Goal: Task Accomplishment & Management: Manage account settings

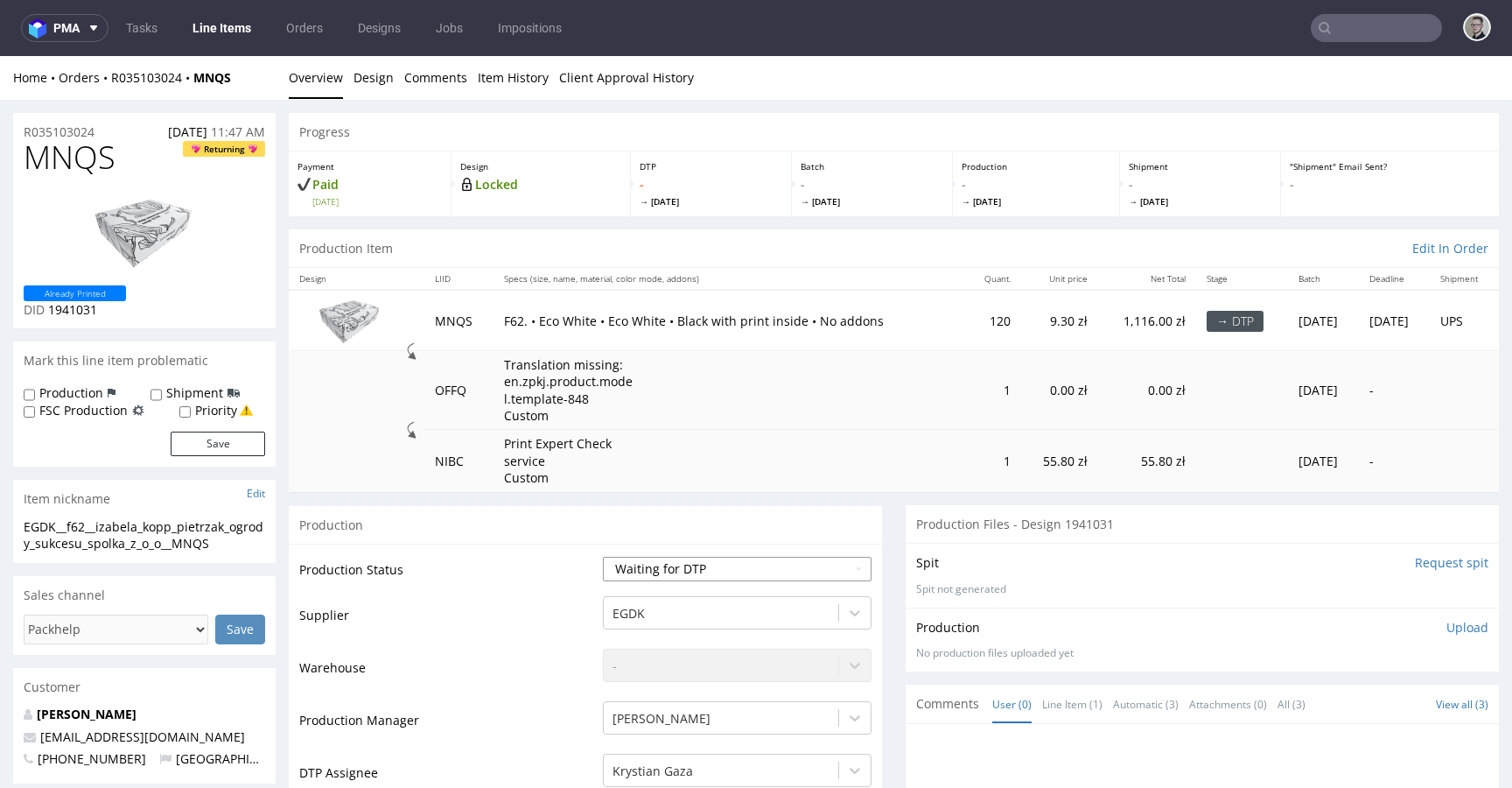
click at [666, 569] on select "Waiting for Artwork Waiting for Diecut Waiting for Mockup Waiting for DTP Waiti…" at bounding box center [737, 569] width 269 height 24
select select "dtp_in_process"
click at [603, 557] on select "Waiting for Artwork Waiting for Diecut Waiting for Mockup Waiting for DTP Waiti…" at bounding box center [737, 569] width 269 height 24
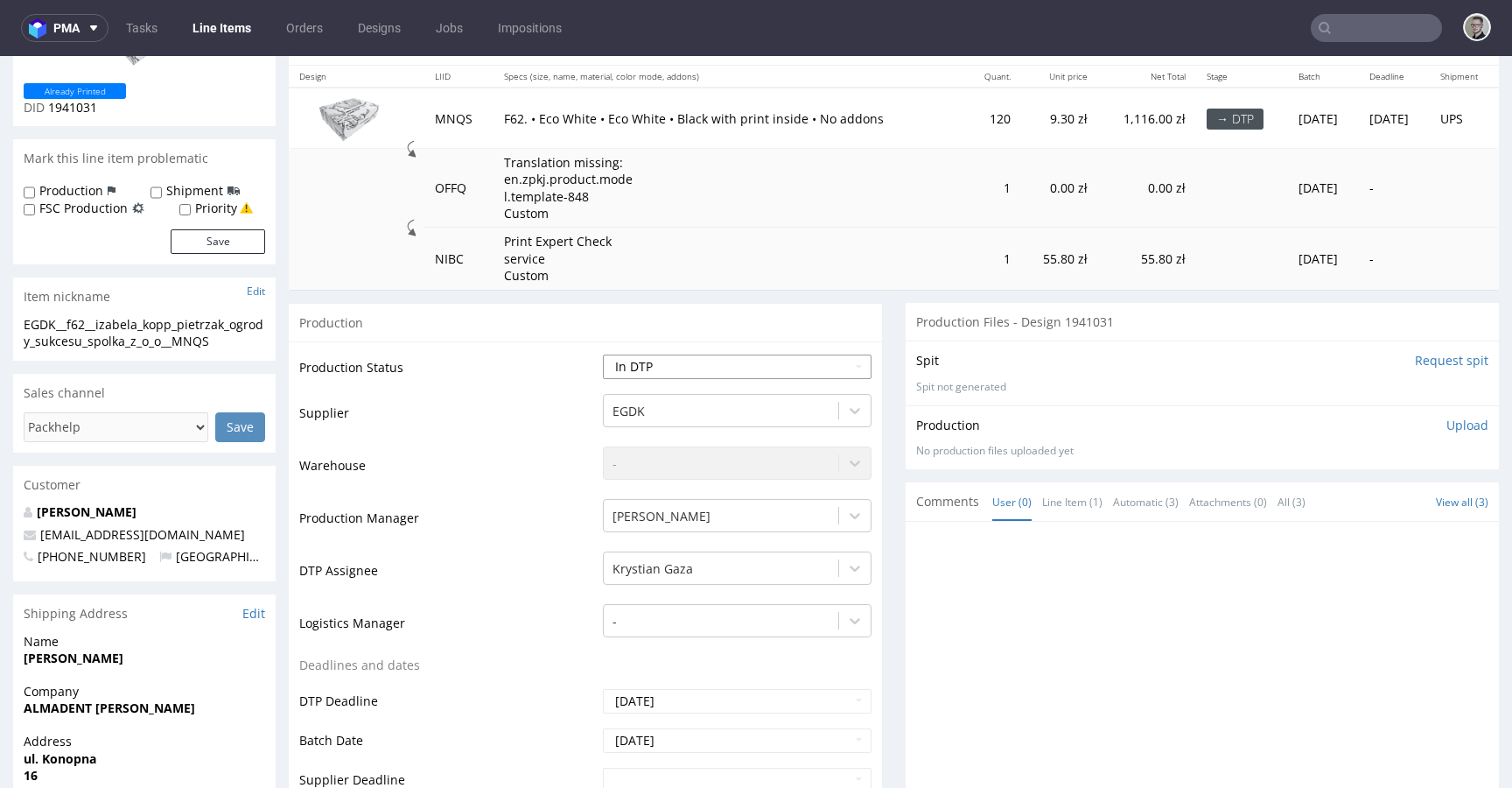
scroll to position [808, 0]
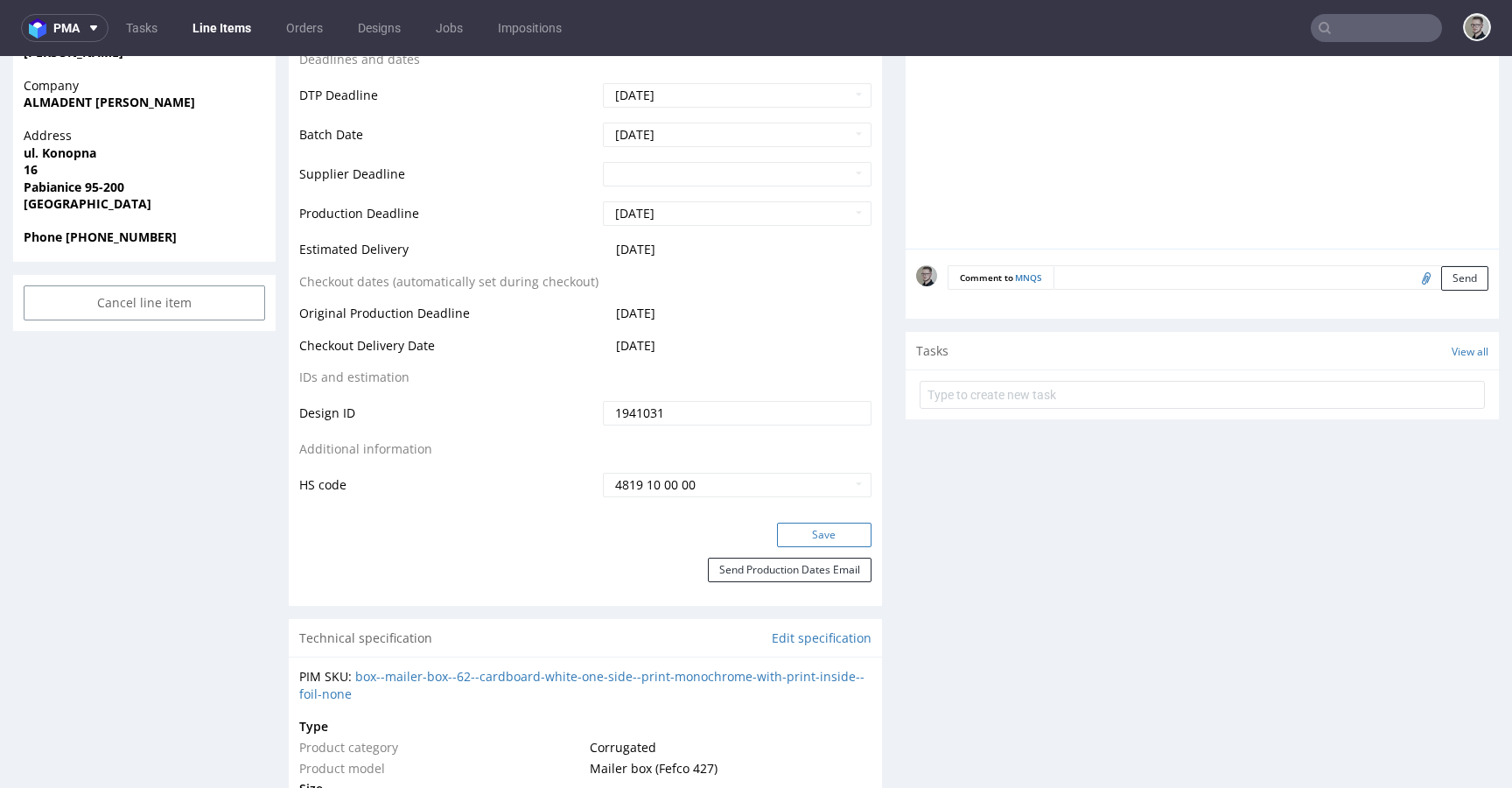
click at [819, 528] on button "Save" at bounding box center [823, 535] width 94 height 24
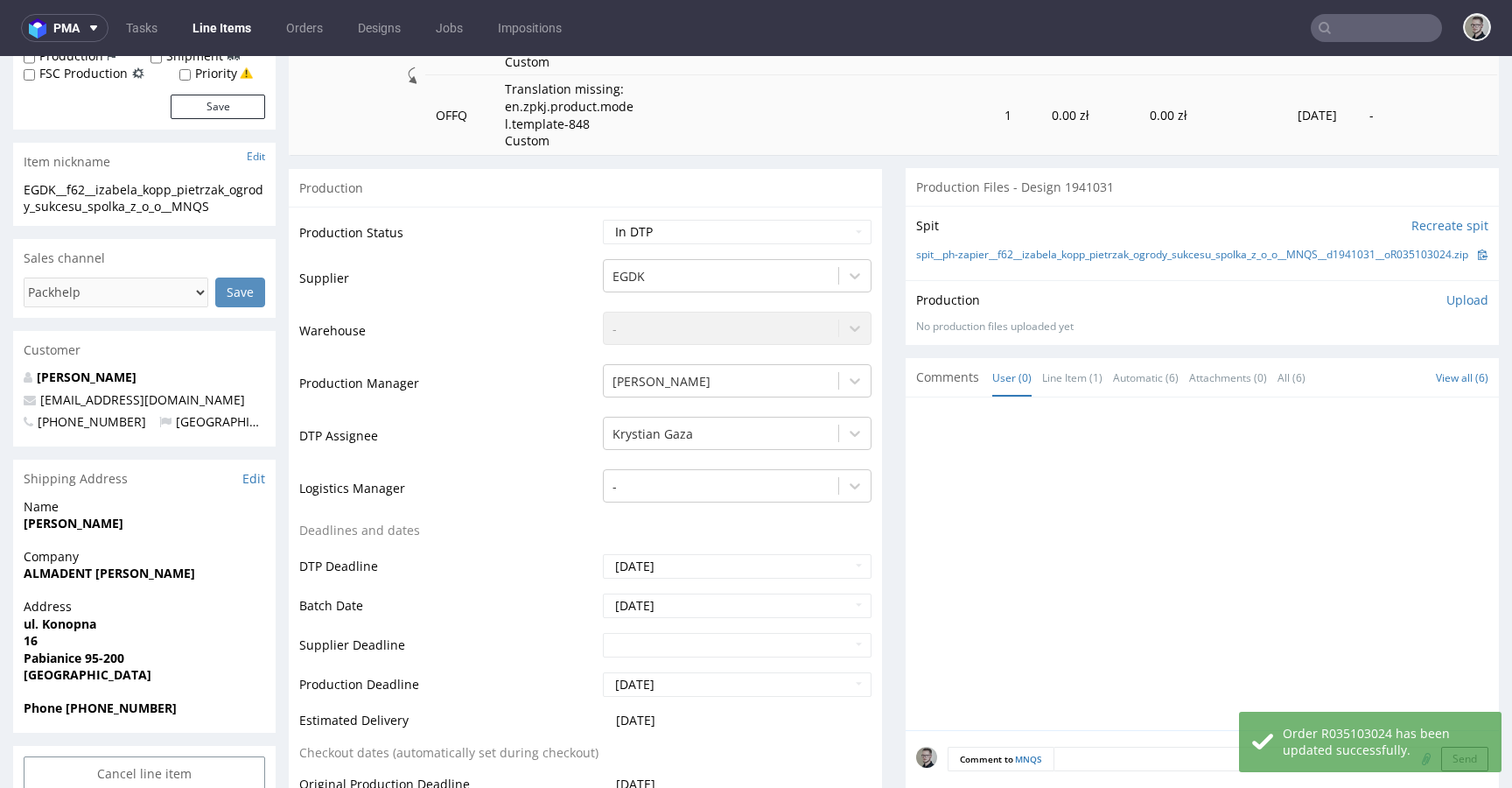
scroll to position [0, 0]
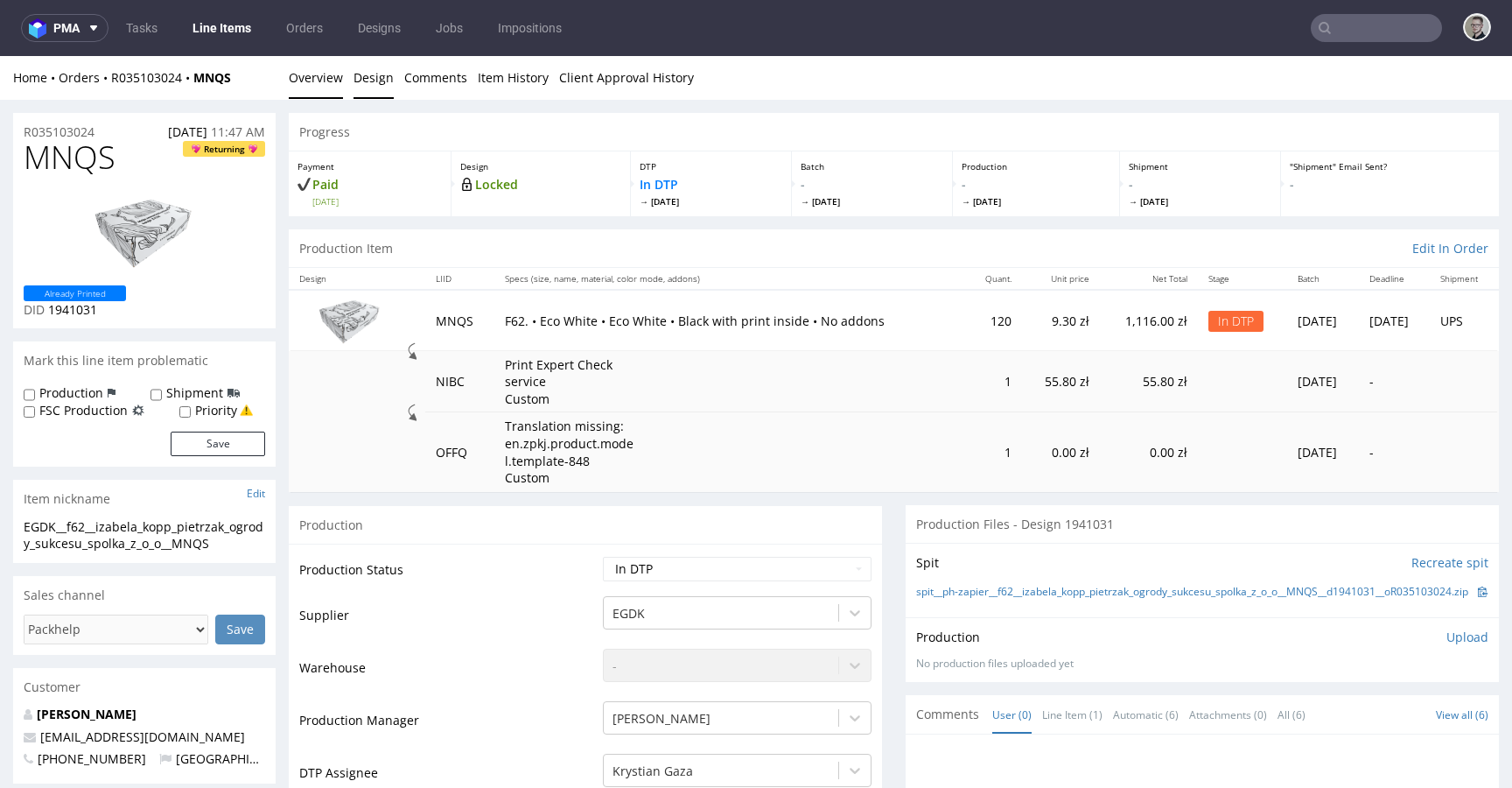
click at [381, 74] on link "Design" at bounding box center [373, 78] width 41 height 43
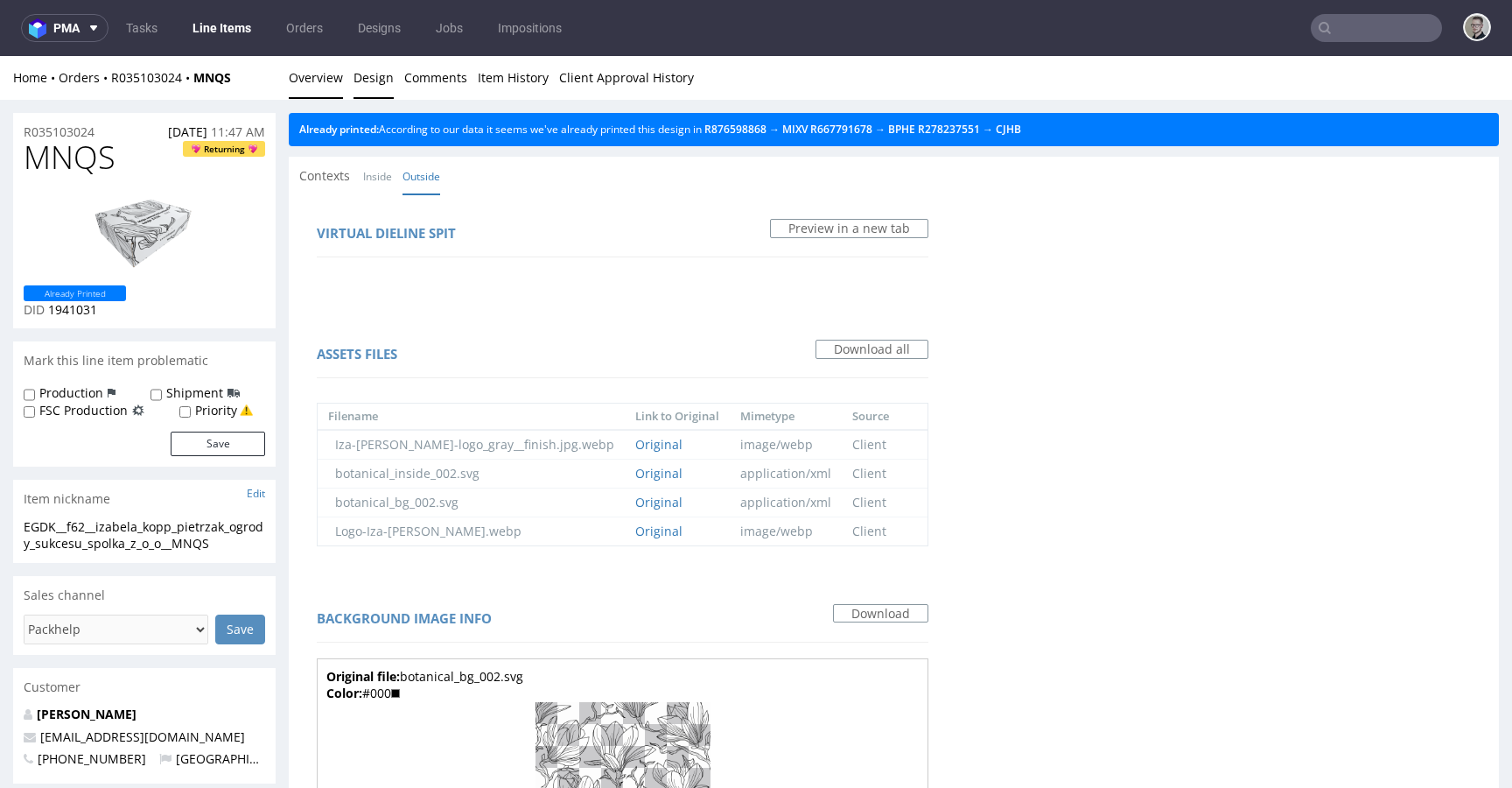
click at [318, 78] on link "Overview" at bounding box center [316, 78] width 54 height 43
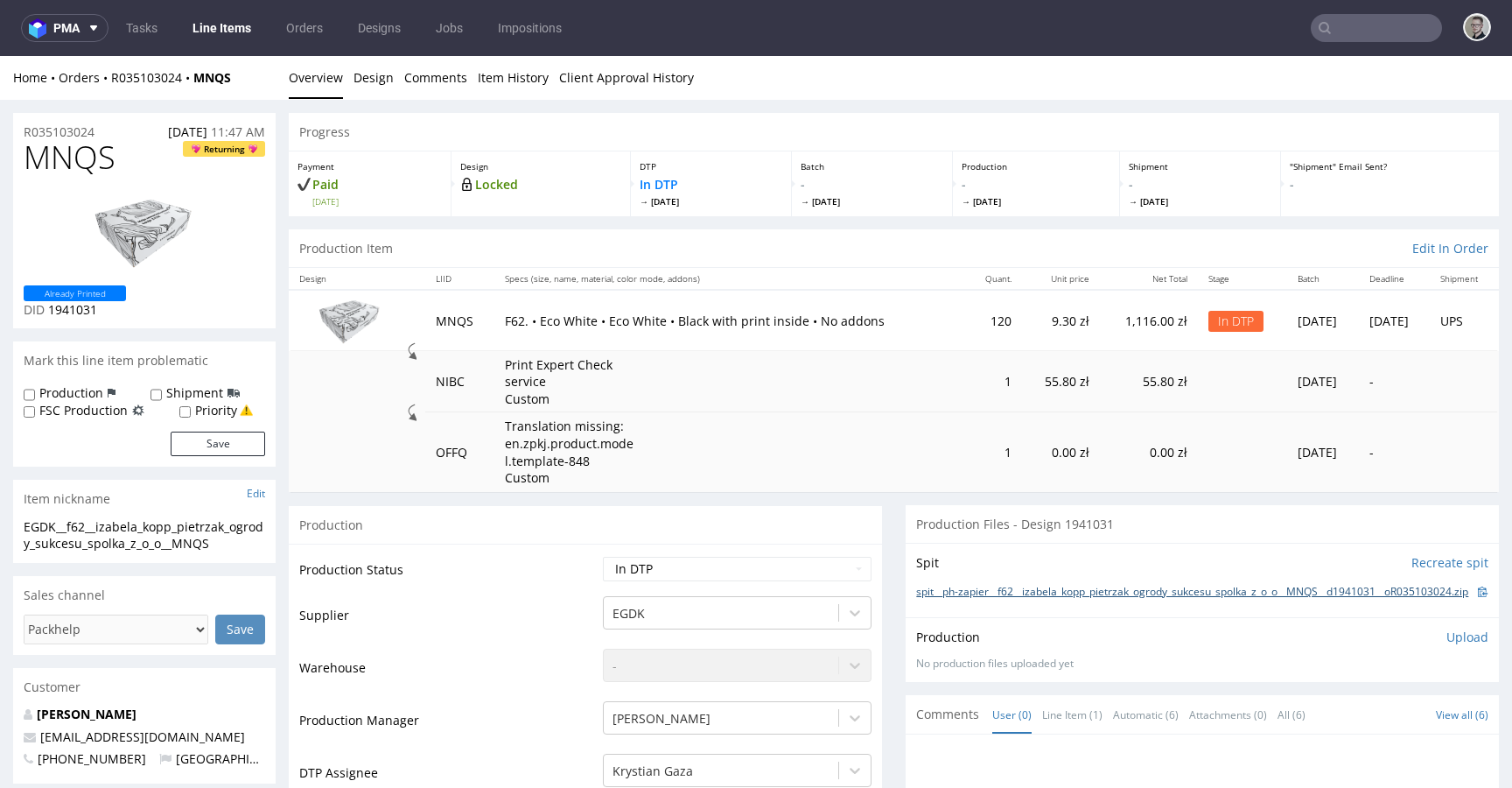
click at [1194, 600] on link "spit__ph-zapier__f62__izabela_kopp_pietrzak_ogrody_sukcesu_spolka_z_o_o__MNQS__…" at bounding box center [1192, 592] width 552 height 15
click at [70, 154] on span "MNQS" at bounding box center [69, 157] width 92 height 35
click at [1446, 646] on p "Upload" at bounding box center [1466, 638] width 42 height 17
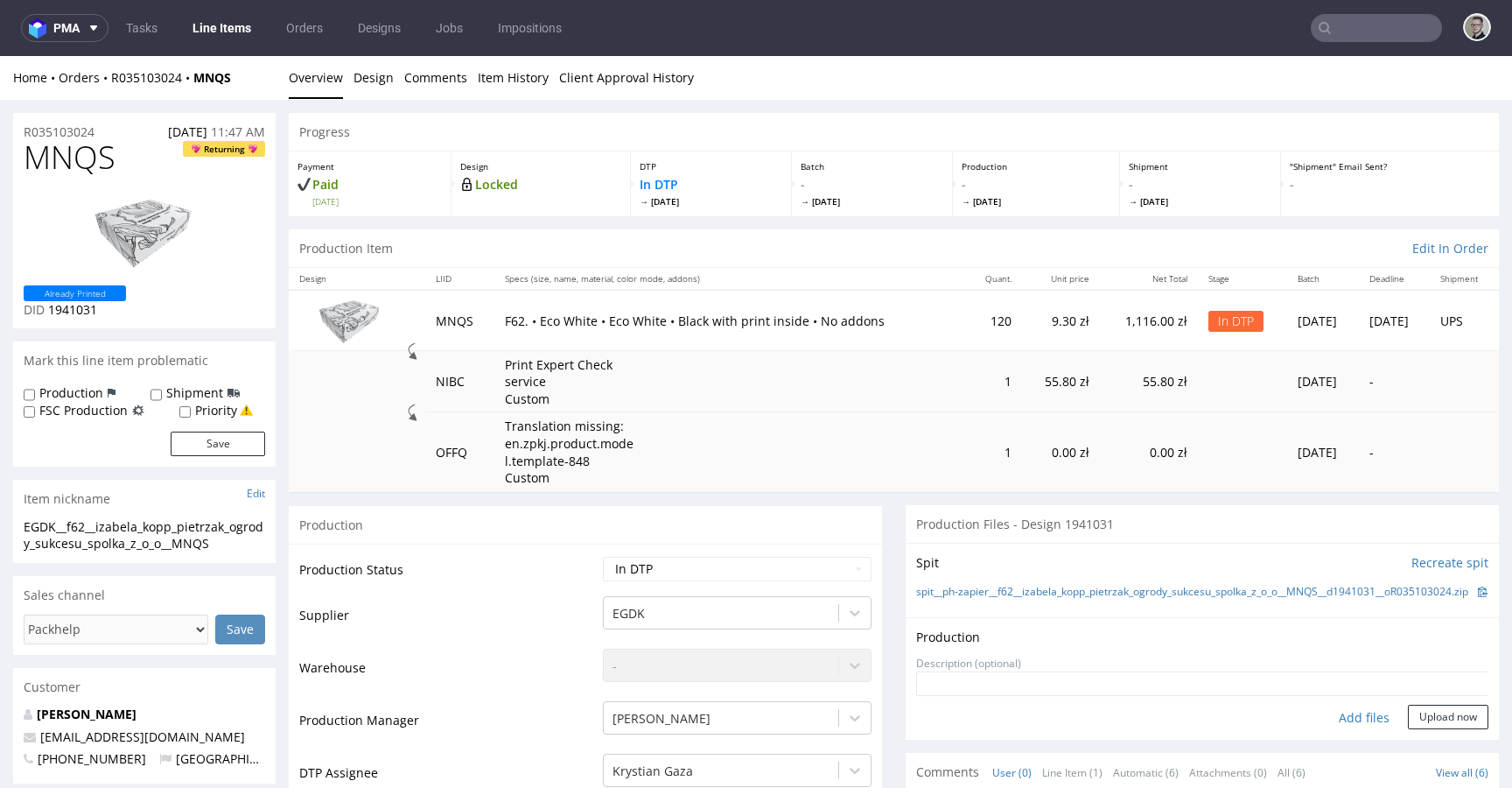
click at [1324, 731] on div "Add files" at bounding box center [1364, 717] width 87 height 26
type input "C:\fakepath\ph-zapier__f62__izabela_kopp_pietrzak_ogrody_sukcesu_spolka_z_o_o__…"
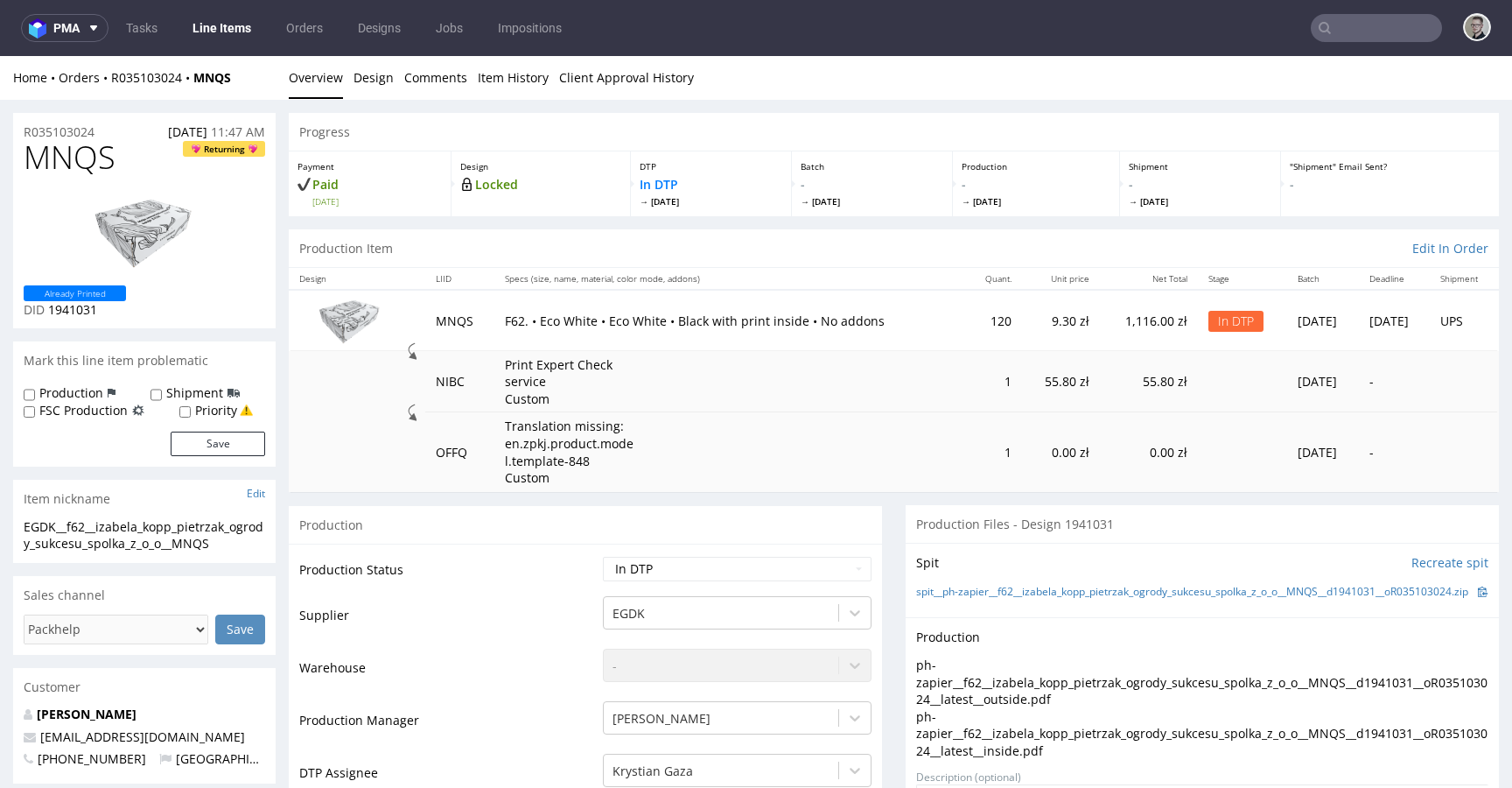
scroll to position [587, 0]
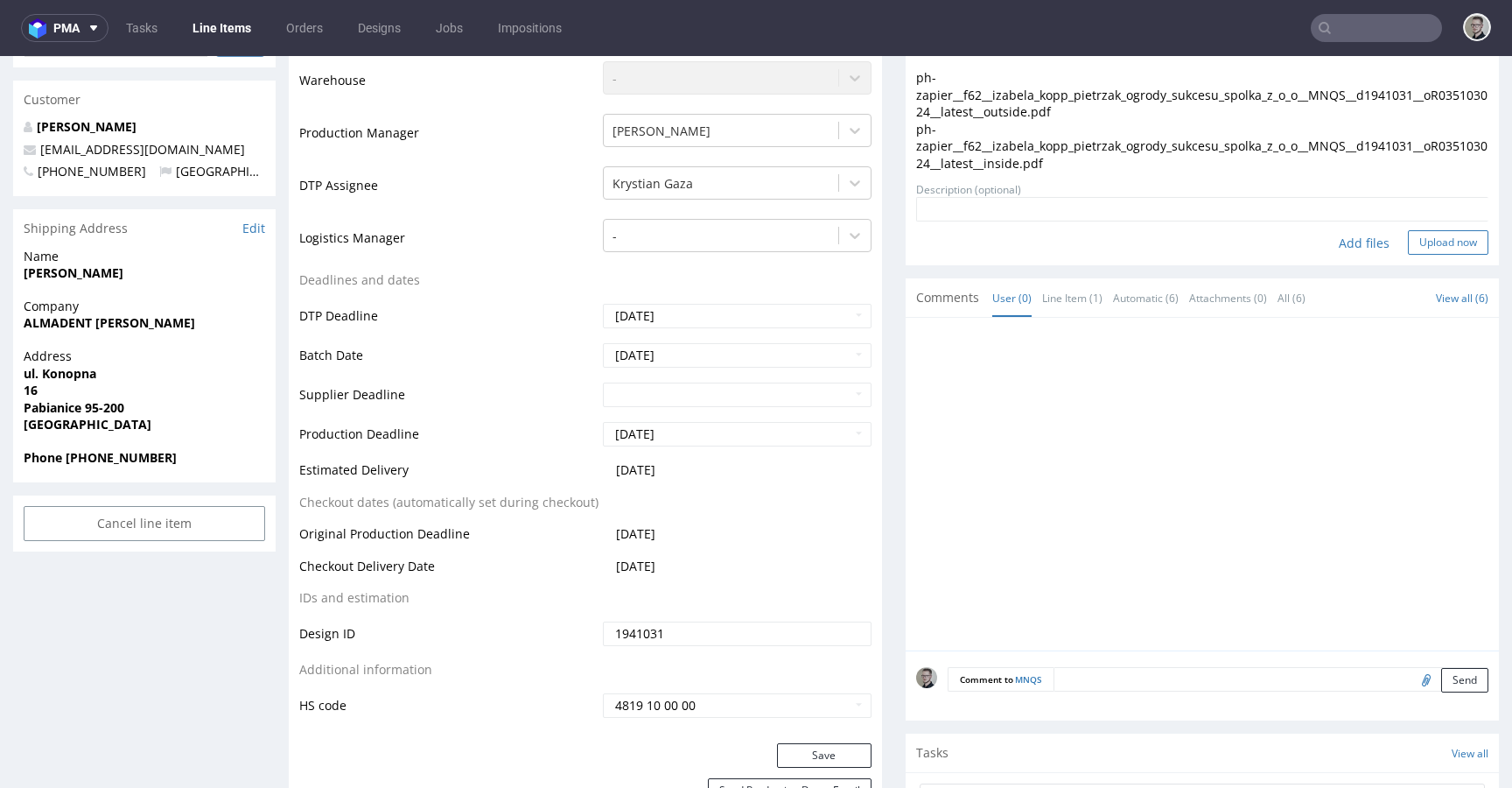
drag, startPoint x: 1413, startPoint y: 237, endPoint x: 1409, endPoint y: 250, distance: 13.6
click at [1413, 238] on form "Add files Upload now" at bounding box center [1203, 226] width 572 height 58
click at [1409, 250] on button "Upload now" at bounding box center [1448, 242] width 80 height 24
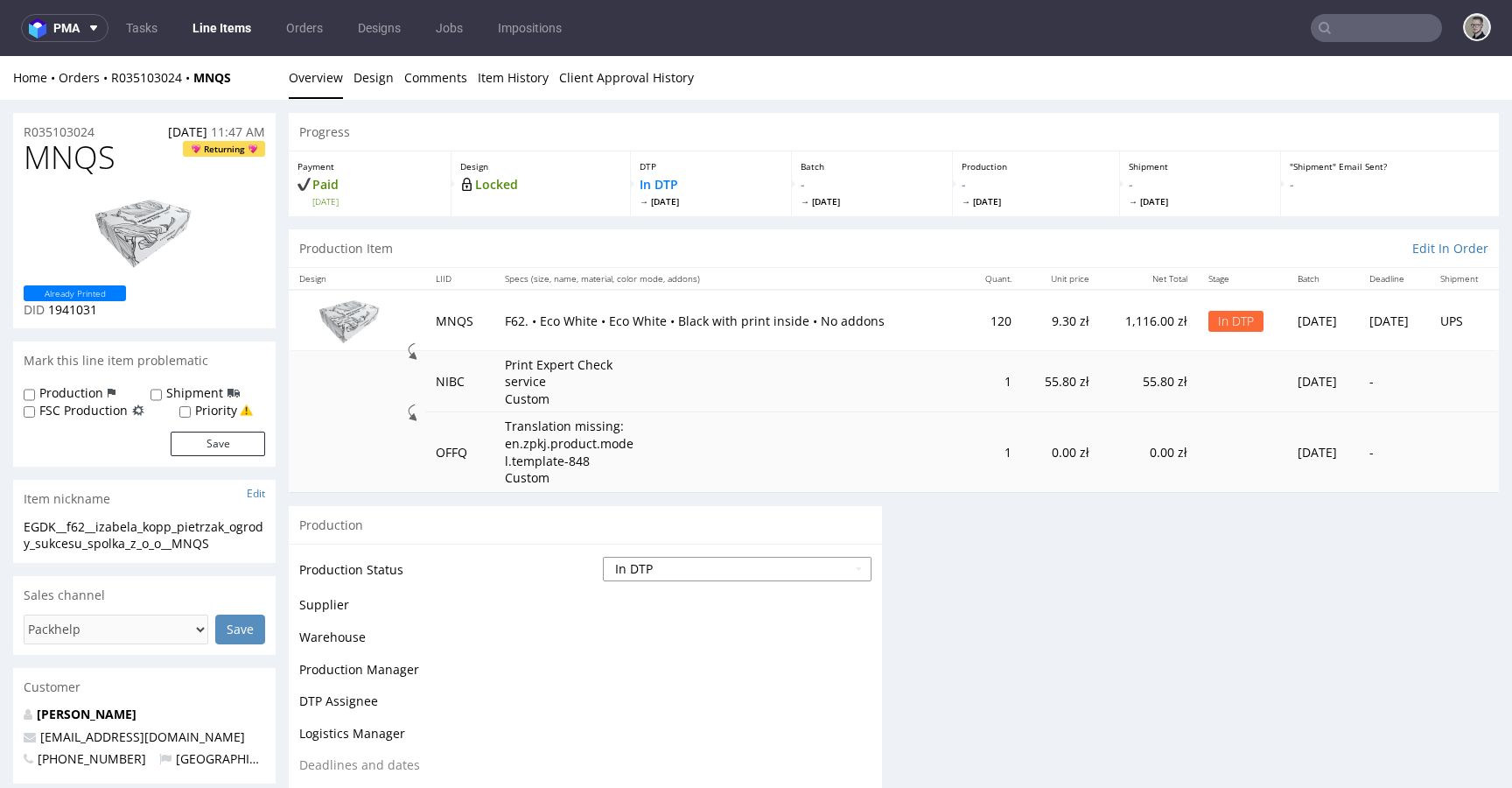
scroll to position [0, 0]
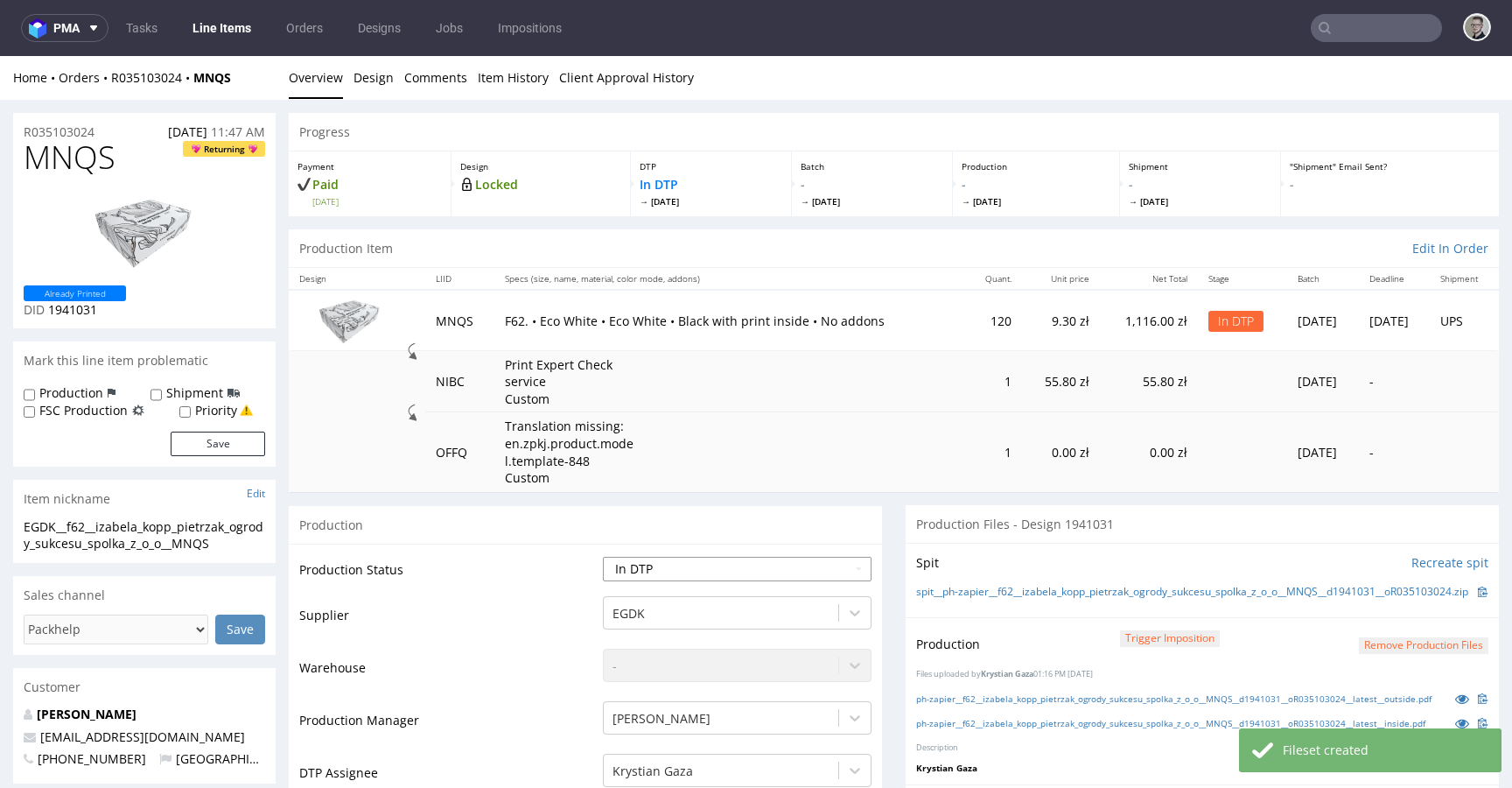
click at [735, 564] on select "Waiting for Artwork Waiting for Diecut Waiting for Mockup Waiting for DTP Waiti…" at bounding box center [737, 569] width 269 height 24
select select "dtp_production_ready"
click at [603, 557] on select "Waiting for Artwork Waiting for Diecut Waiting for Mockup Waiting for DTP Waiti…" at bounding box center [737, 569] width 269 height 24
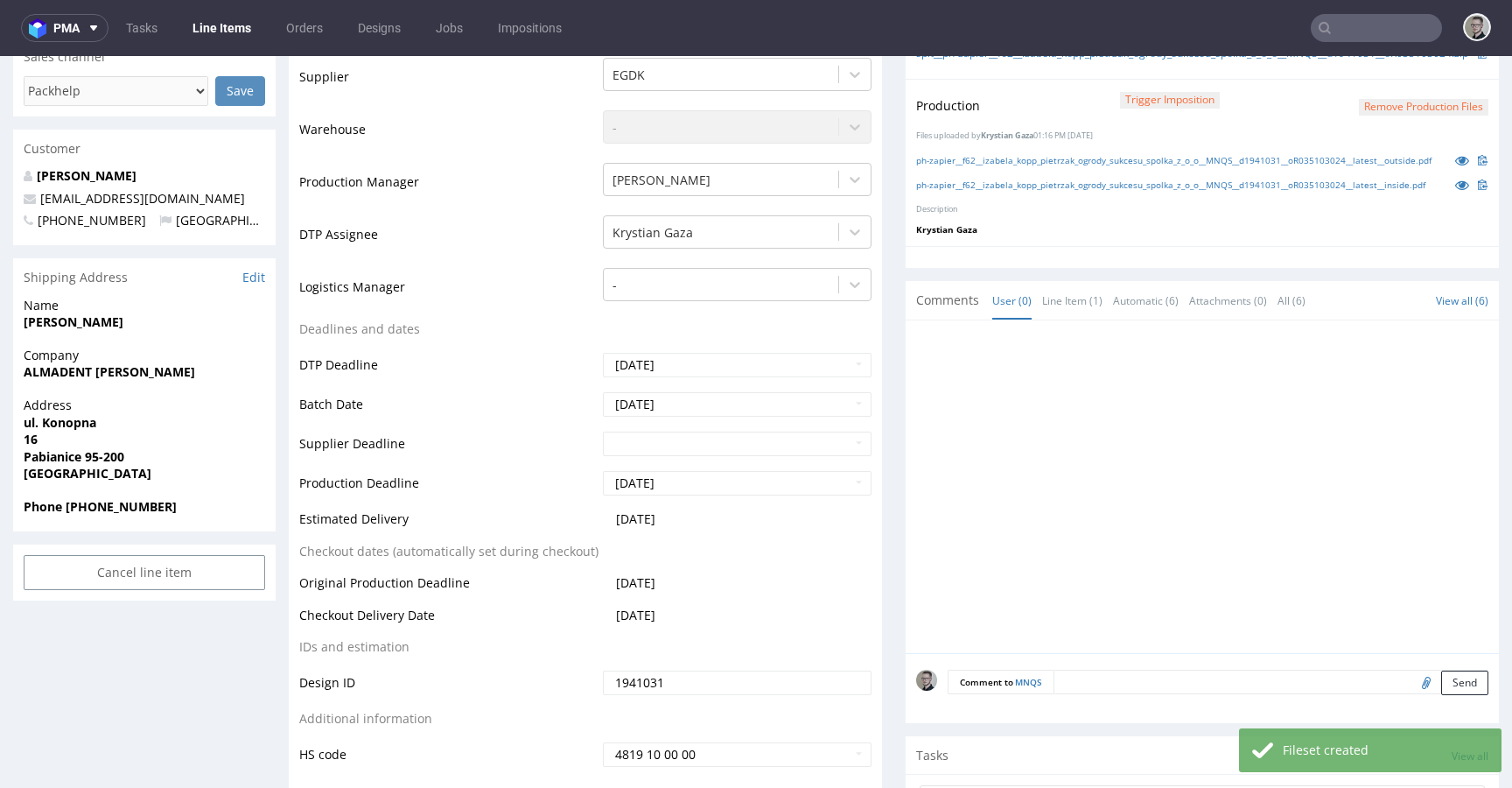
scroll to position [1124, 0]
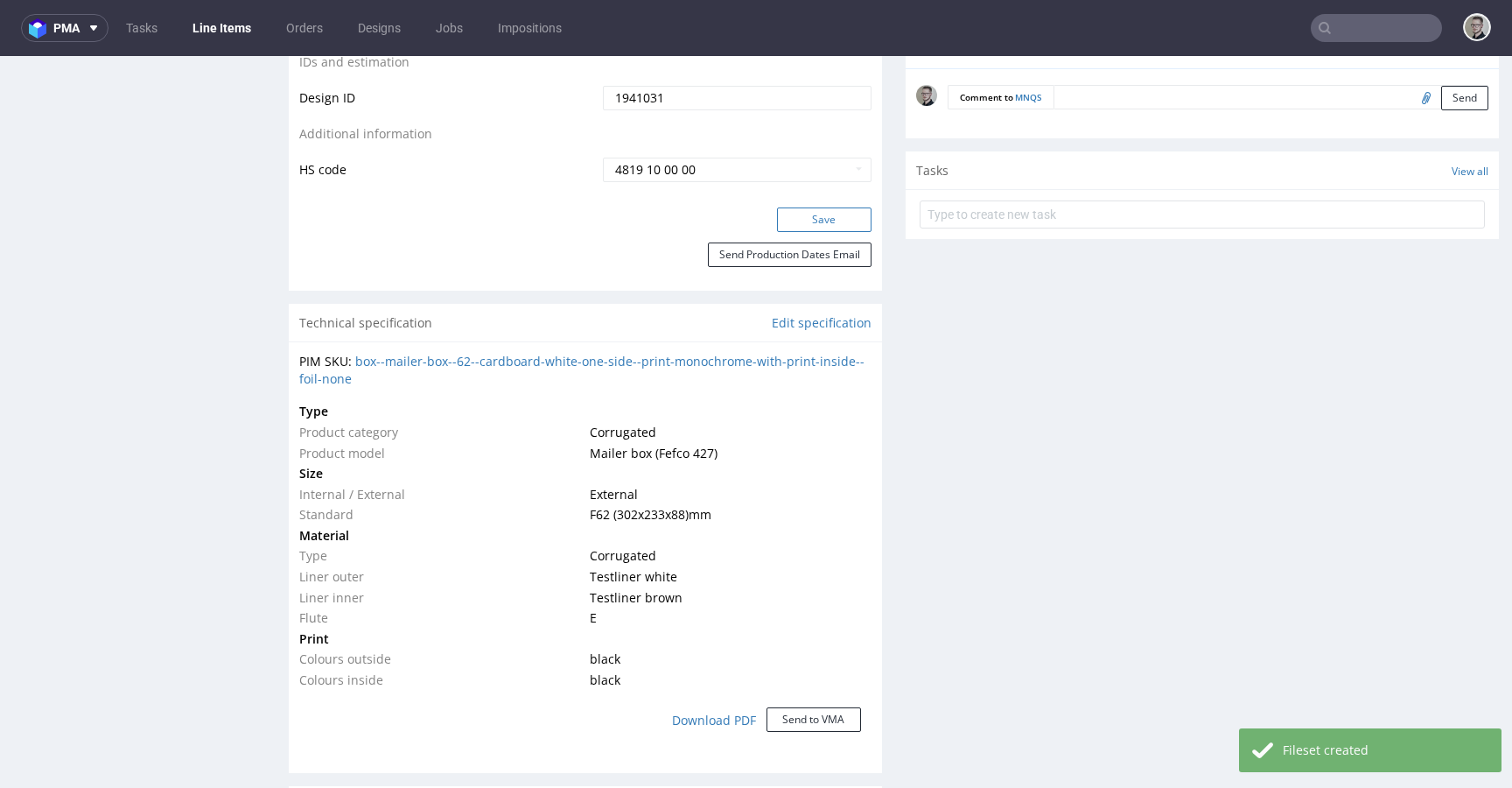
click at [816, 211] on button "Save" at bounding box center [823, 219] width 94 height 24
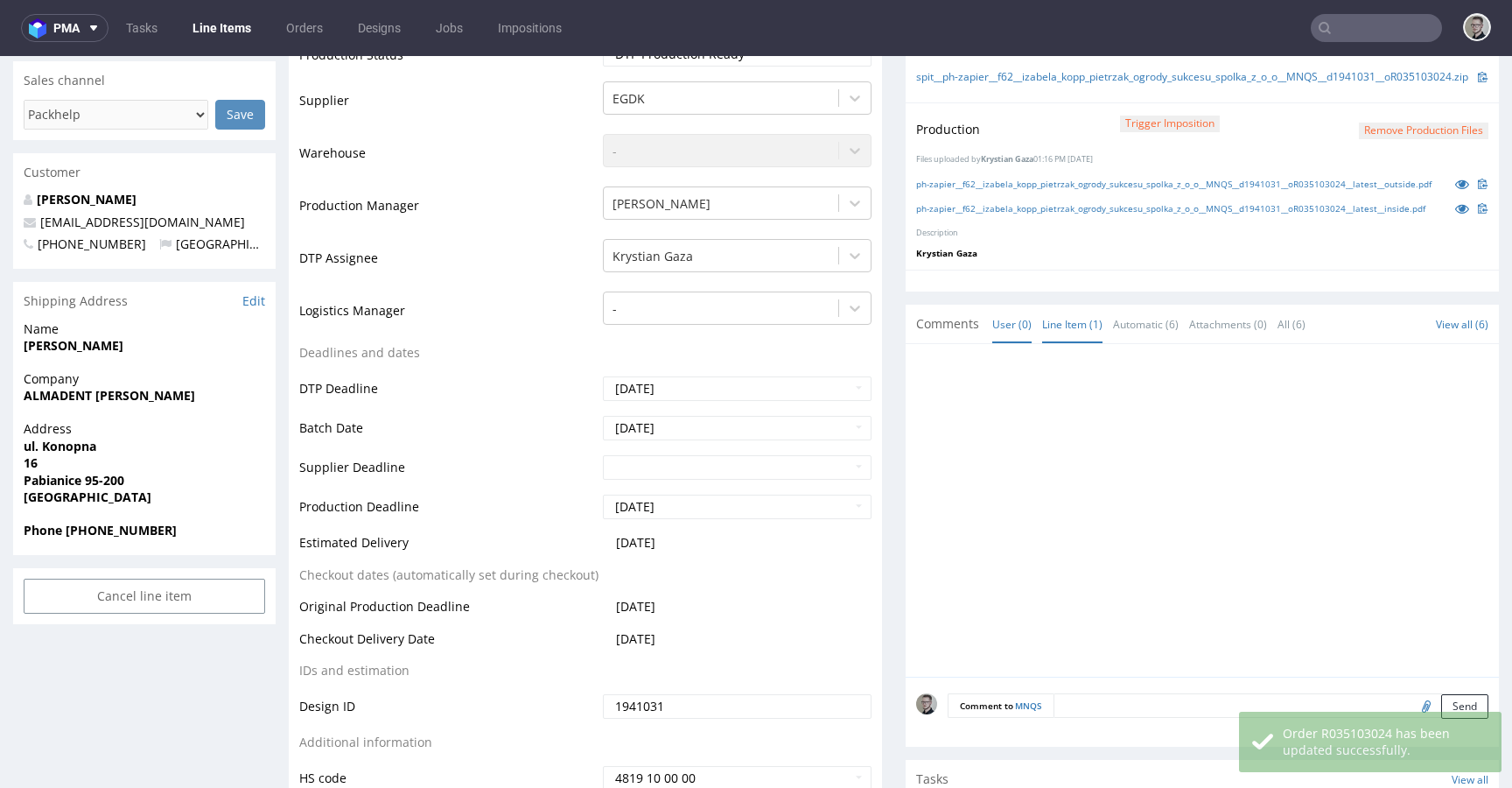
click at [1059, 344] on link "Line Item (1)" at bounding box center [1073, 324] width 60 height 38
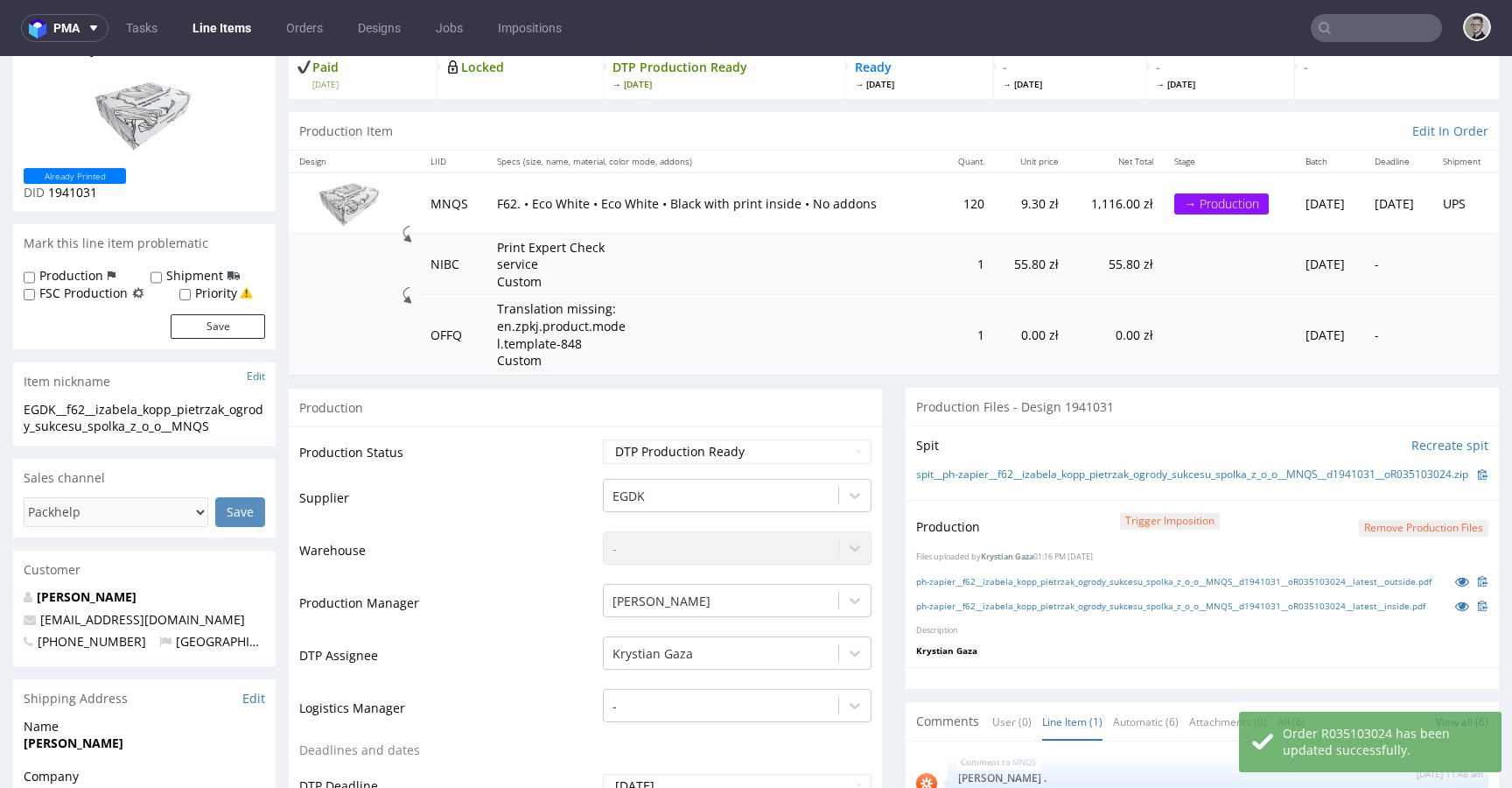
scroll to position [0, 0]
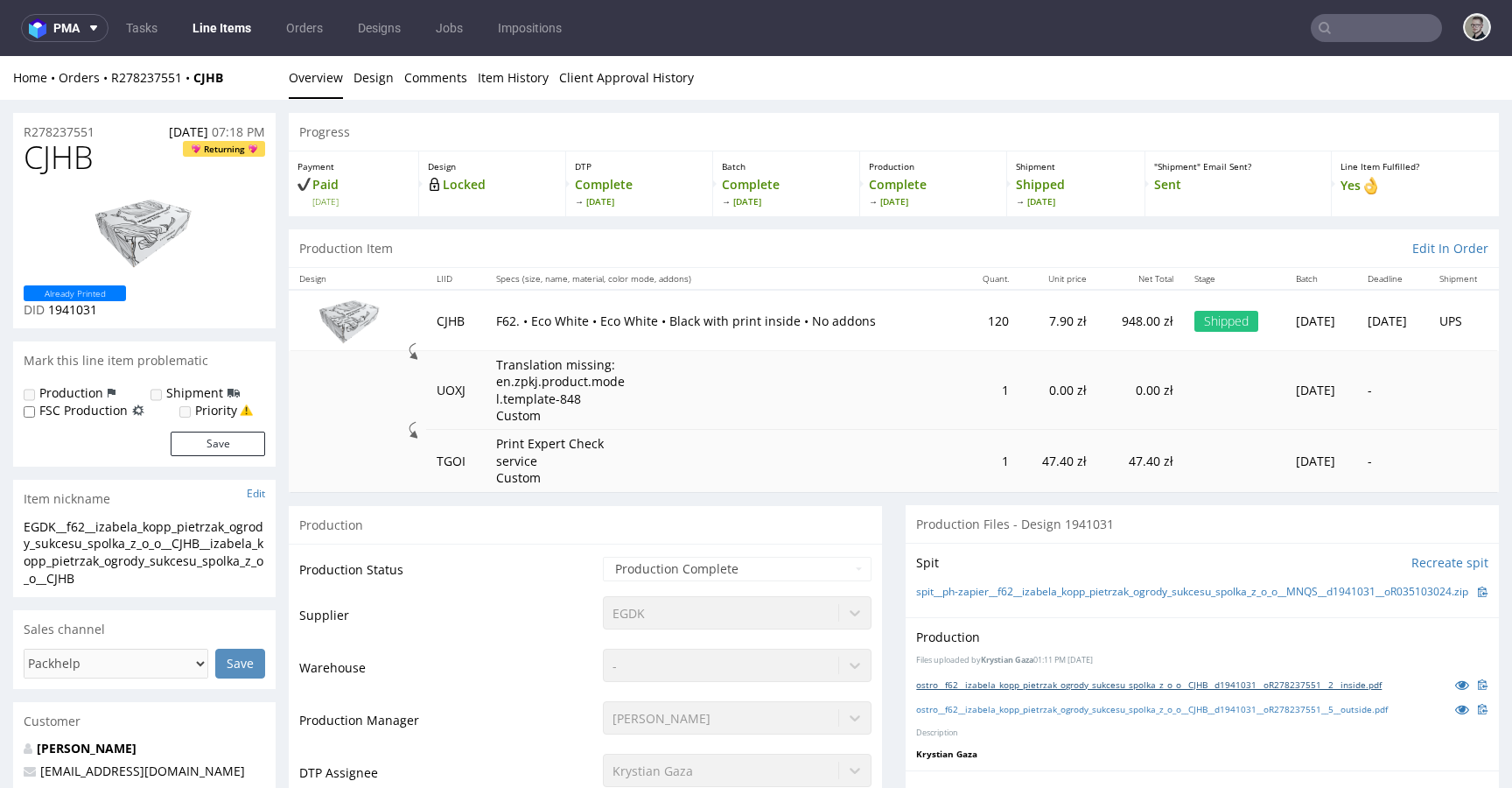
click at [1126, 691] on link "ostro__f62__izabela_kopp_pietrzak_ogrody_sukcesu_spolka_z_o_o__CJHB__d1941031__…" at bounding box center [1149, 684] width 466 height 13
click at [1139, 715] on link "ostro__f62__izabela_kopp_pietrzak_ogrody_sukcesu_spolka_z_o_o__CJHB__d1941031__…" at bounding box center [1152, 708] width 471 height 13
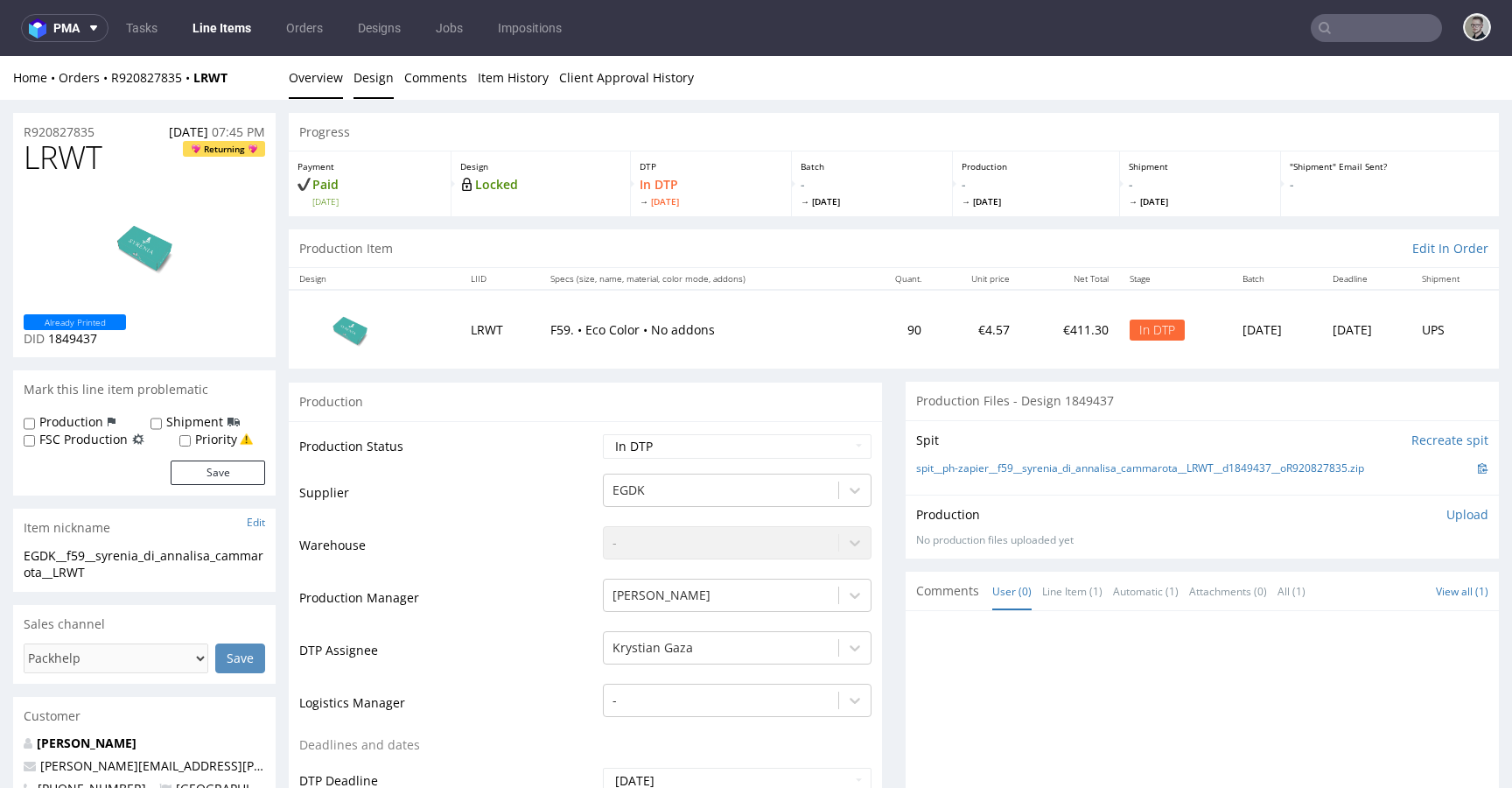
click at [369, 80] on link "Design" at bounding box center [373, 78] width 41 height 43
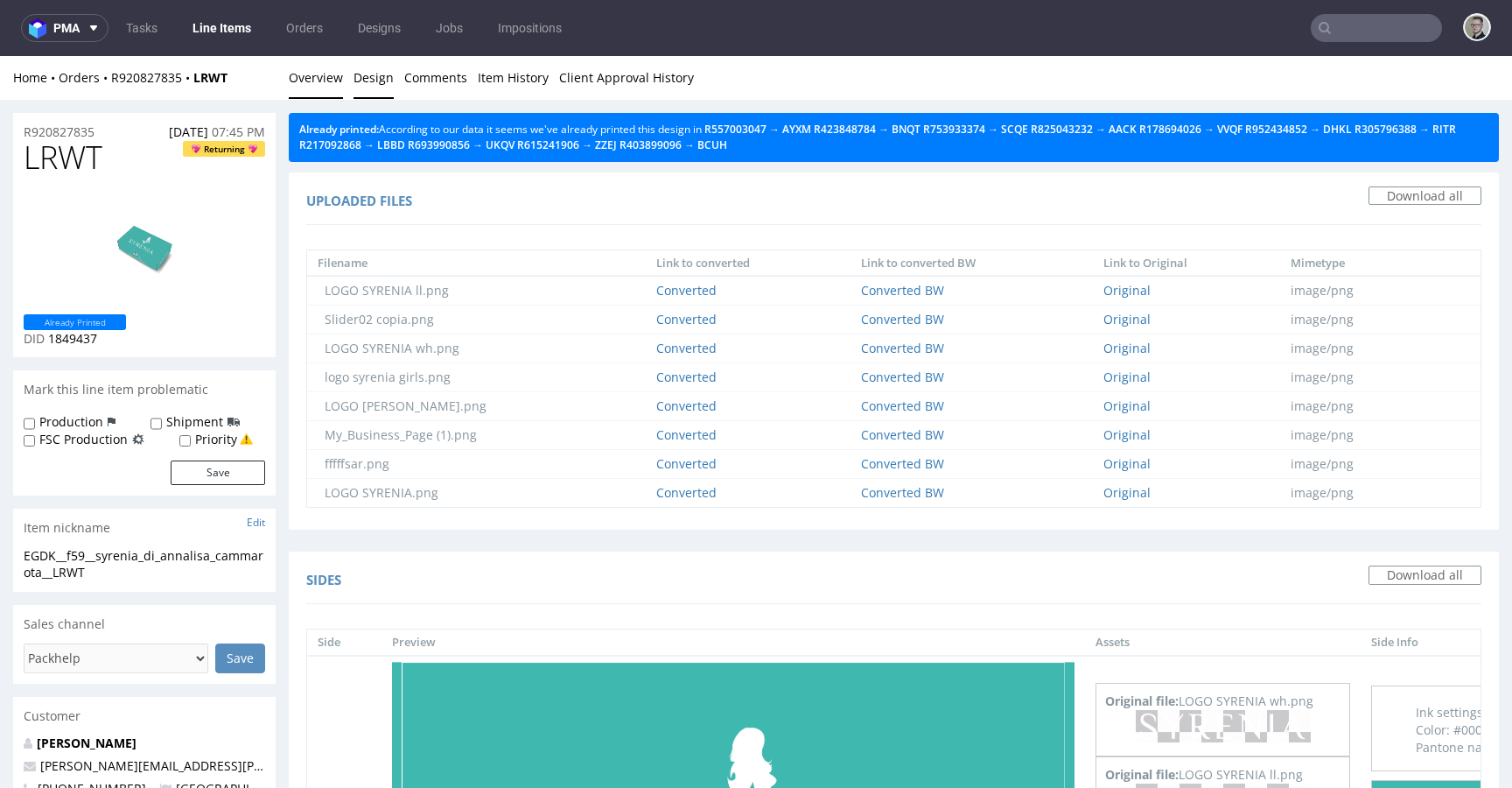
click at [323, 72] on link "Overview" at bounding box center [316, 78] width 54 height 43
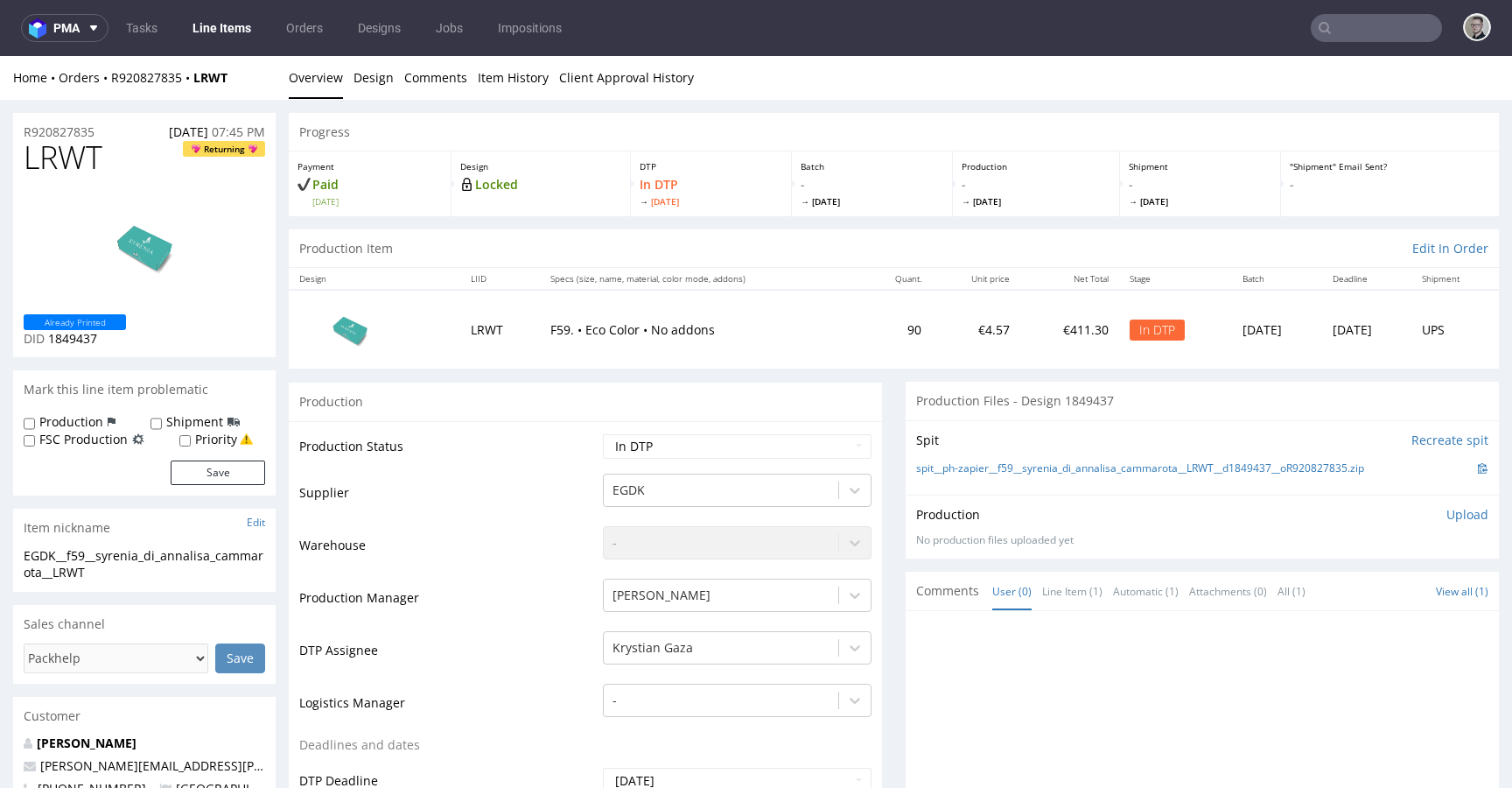
click at [375, 75] on link "Design" at bounding box center [373, 78] width 41 height 43
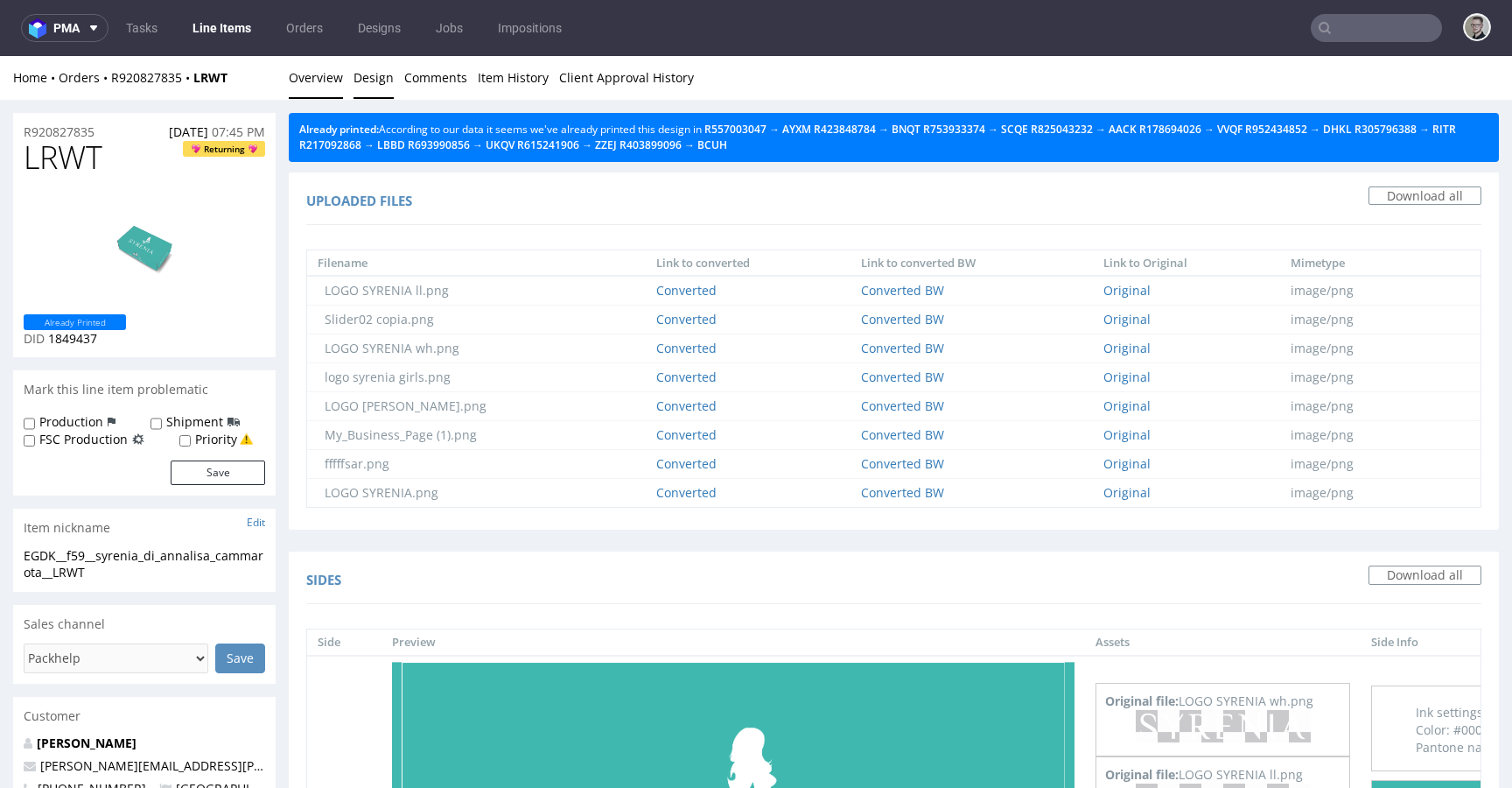
click at [332, 77] on link "Overview" at bounding box center [316, 78] width 54 height 43
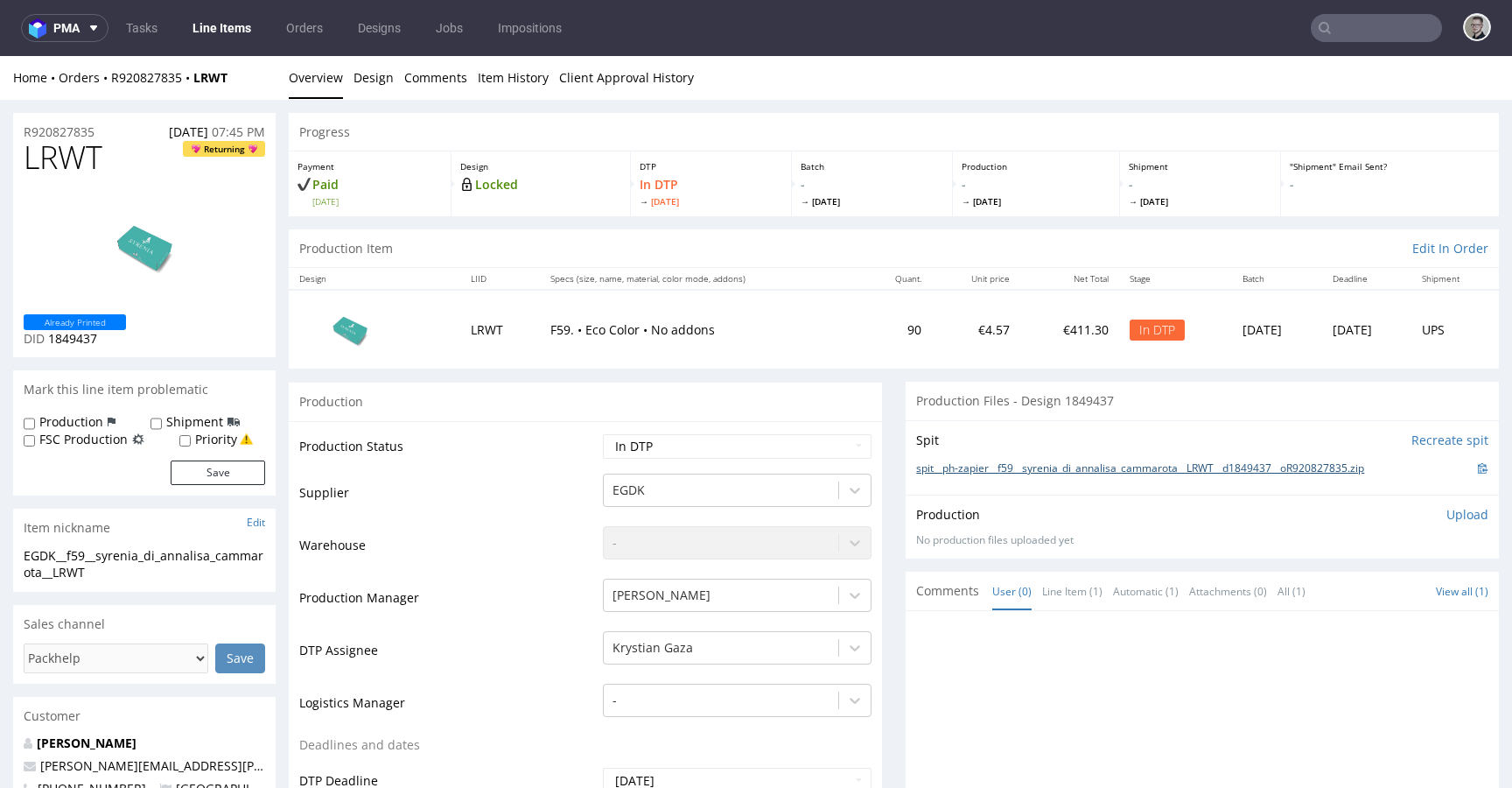
click at [1114, 470] on link "spit__ph-zapier__f59__syrenia_di_annalisa_cammarota__LRWT__d1849437__oR92082783…" at bounding box center [1141, 468] width 448 height 15
drag, startPoint x: 1344, startPoint y: 521, endPoint x: 1493, endPoint y: 488, distance: 152.6
click at [1349, 518] on div "Production Upload" at bounding box center [1203, 514] width 572 height 17
click at [1446, 522] on p "Upload" at bounding box center [1466, 514] width 42 height 17
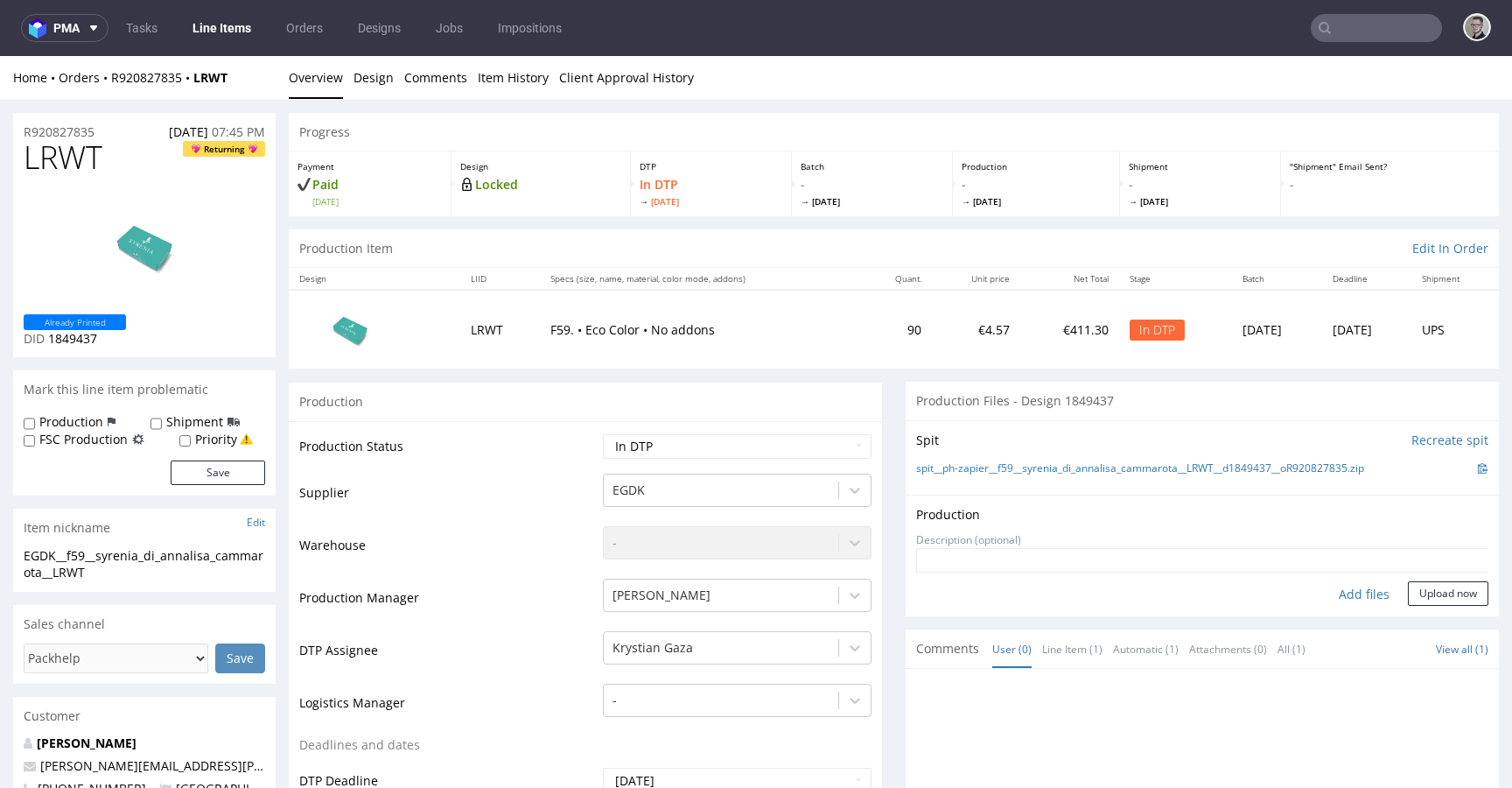
click at [1325, 604] on div "Add files" at bounding box center [1364, 594] width 87 height 26
type input "C:\fakepath\ph-zapier__f59__syrenia_di_annalisa_cammarota__LRWT__d1849437__oR92…"
click at [1432, 605] on form "Add files Upload now" at bounding box center [1203, 577] width 572 height 58
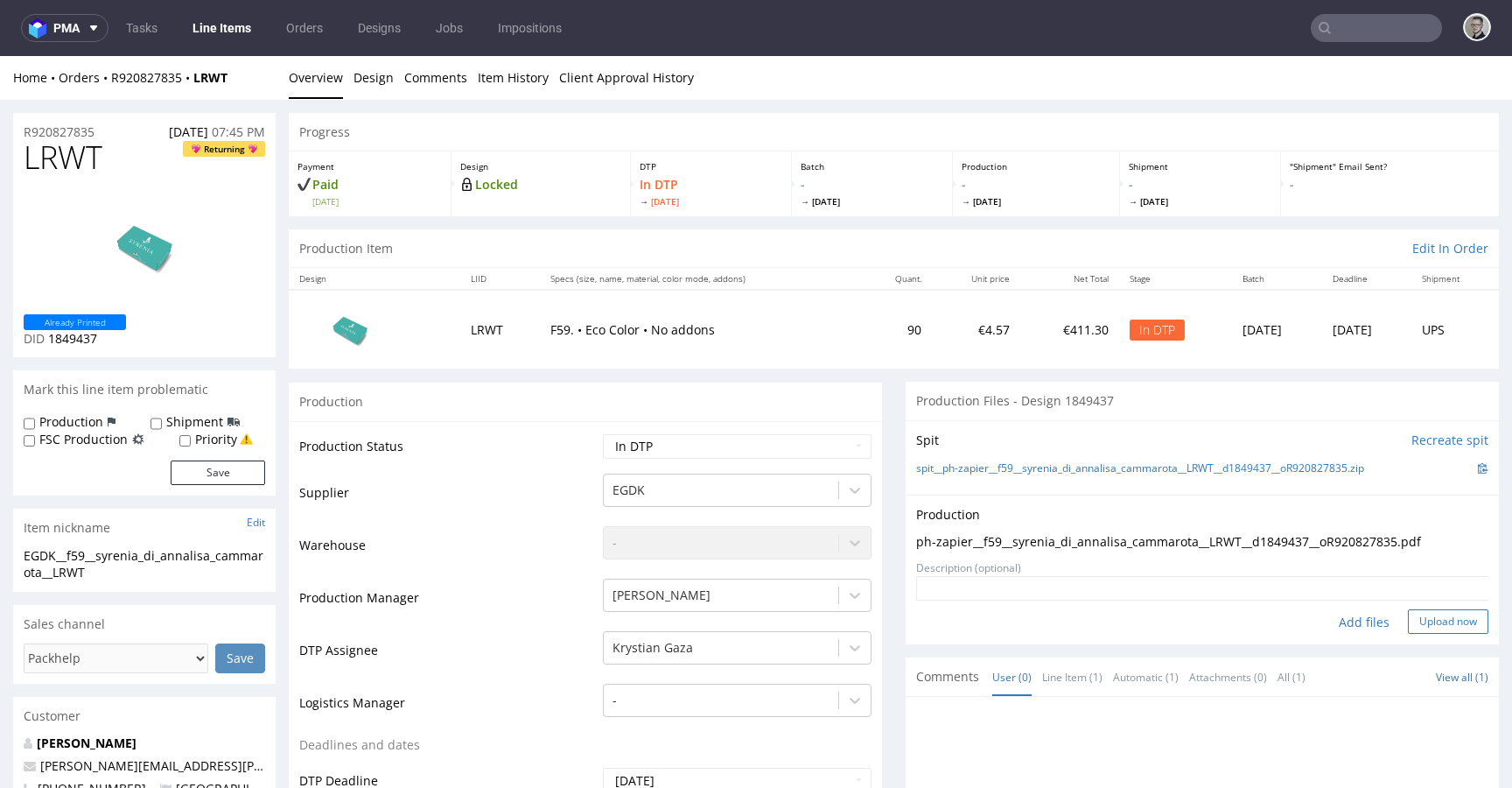
click at [1415, 618] on button "Upload now" at bounding box center [1448, 621] width 80 height 24
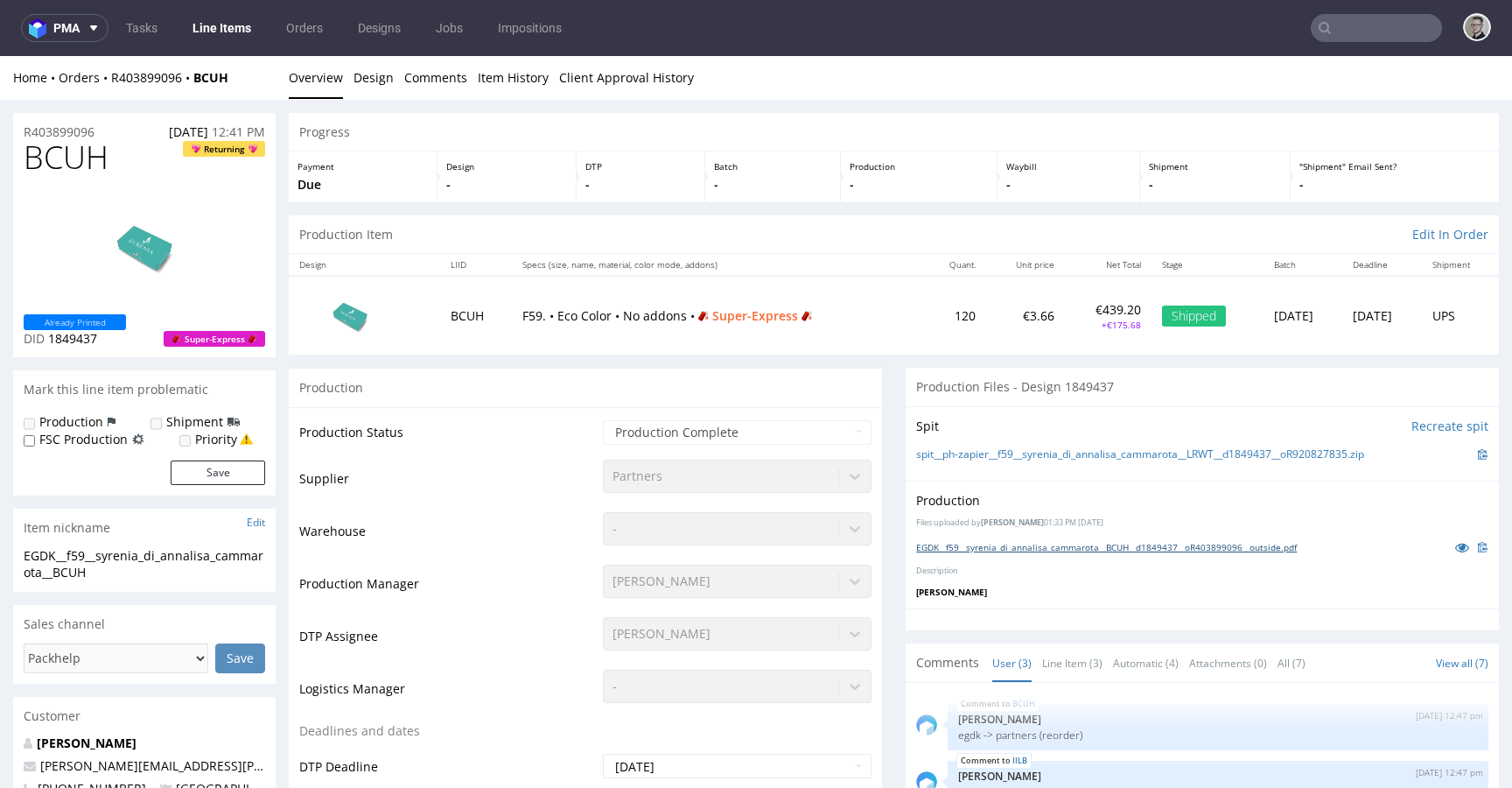
click at [1152, 543] on link "EGDK__f59__syrenia_di_annalisa_cammarota__BCUH__d1849437__oR403899096__outside.…" at bounding box center [1107, 547] width 380 height 13
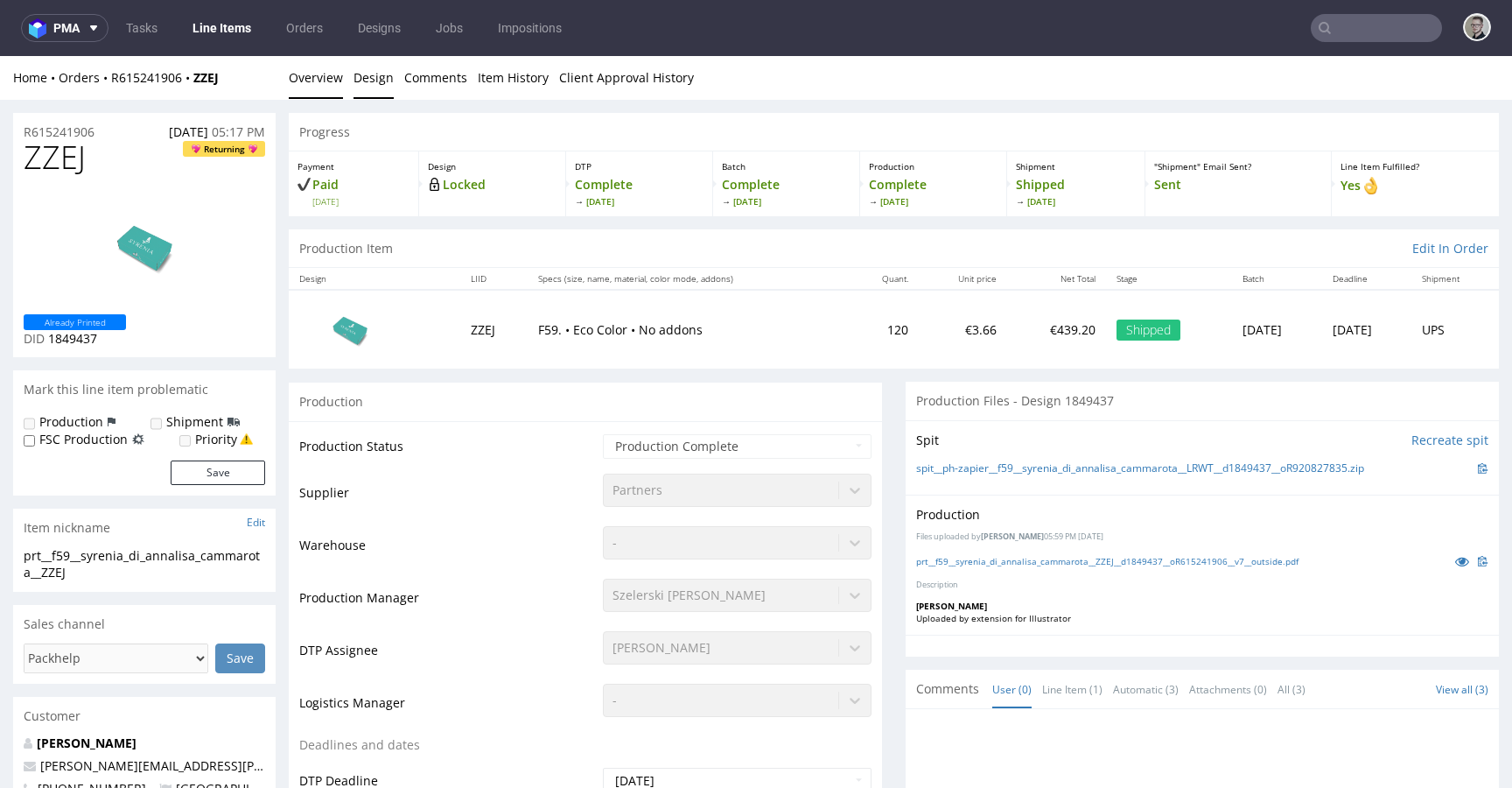
click at [353, 84] on link "Design" at bounding box center [373, 78] width 41 height 43
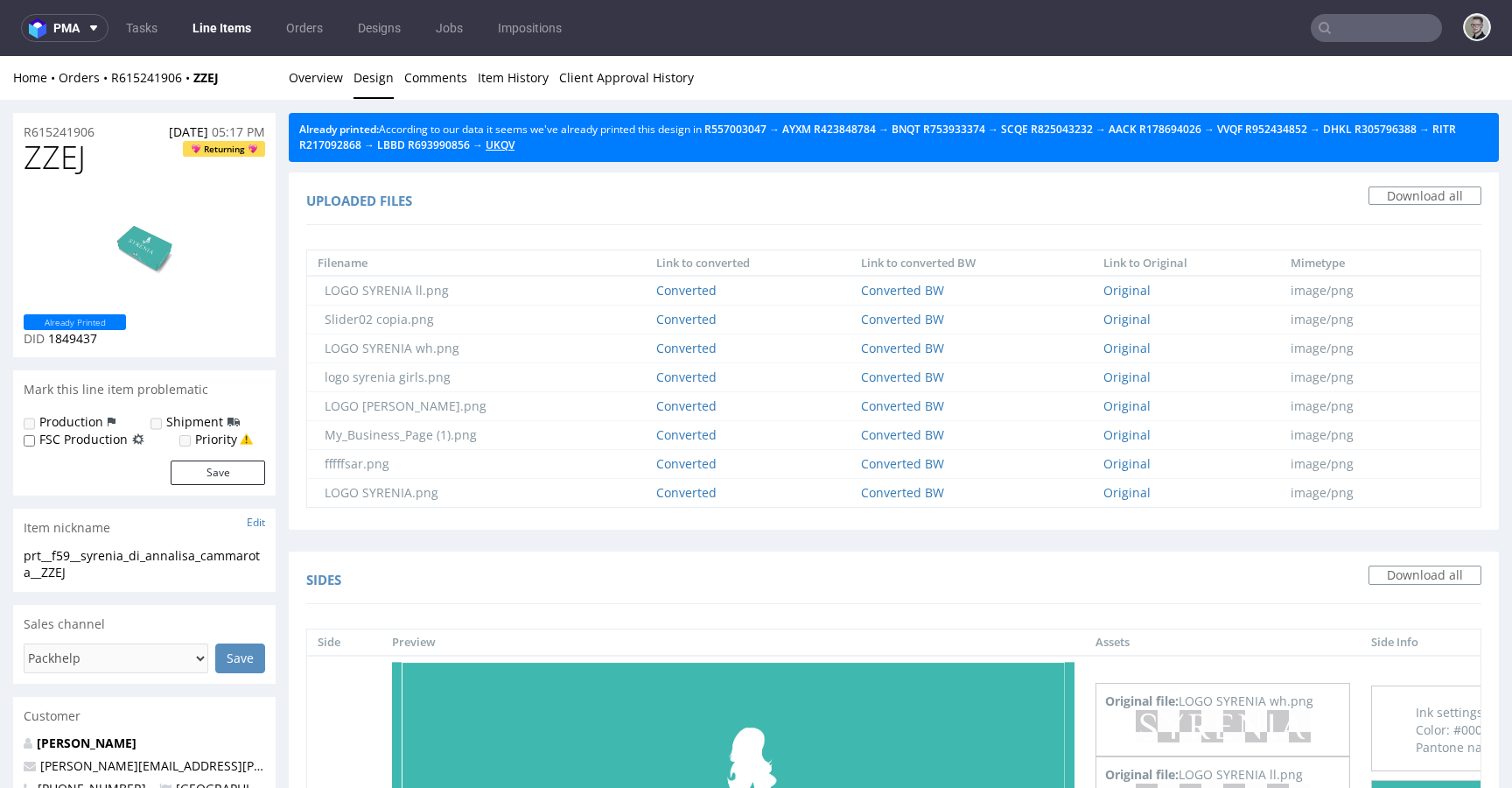
click at [514, 143] on link "UKQV" at bounding box center [500, 145] width 29 height 15
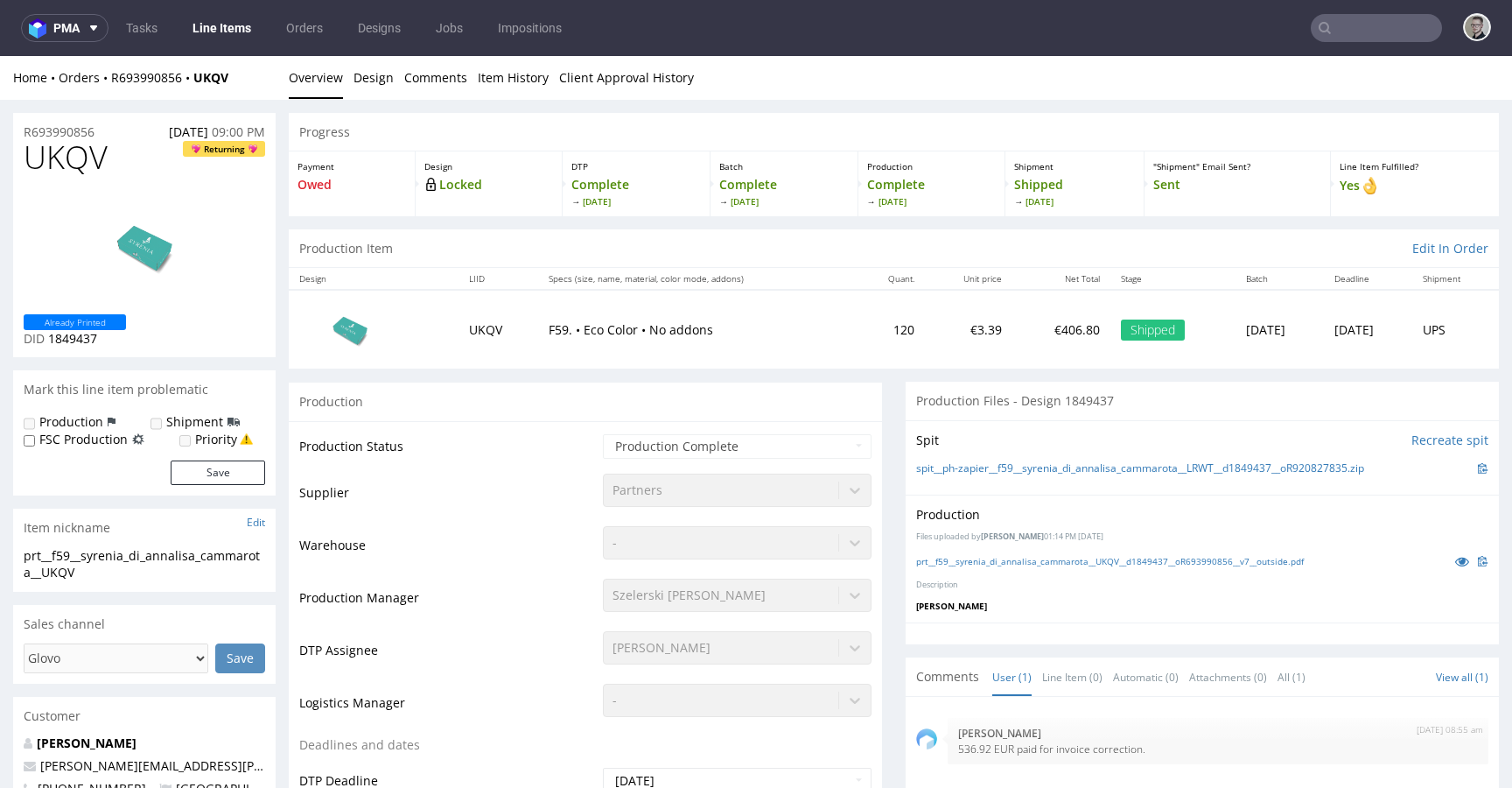
click at [304, 88] on link "Overview" at bounding box center [316, 78] width 54 height 43
click at [399, 79] on li "Design" at bounding box center [378, 78] width 50 height 17
click at [380, 82] on link "Design" at bounding box center [373, 78] width 41 height 43
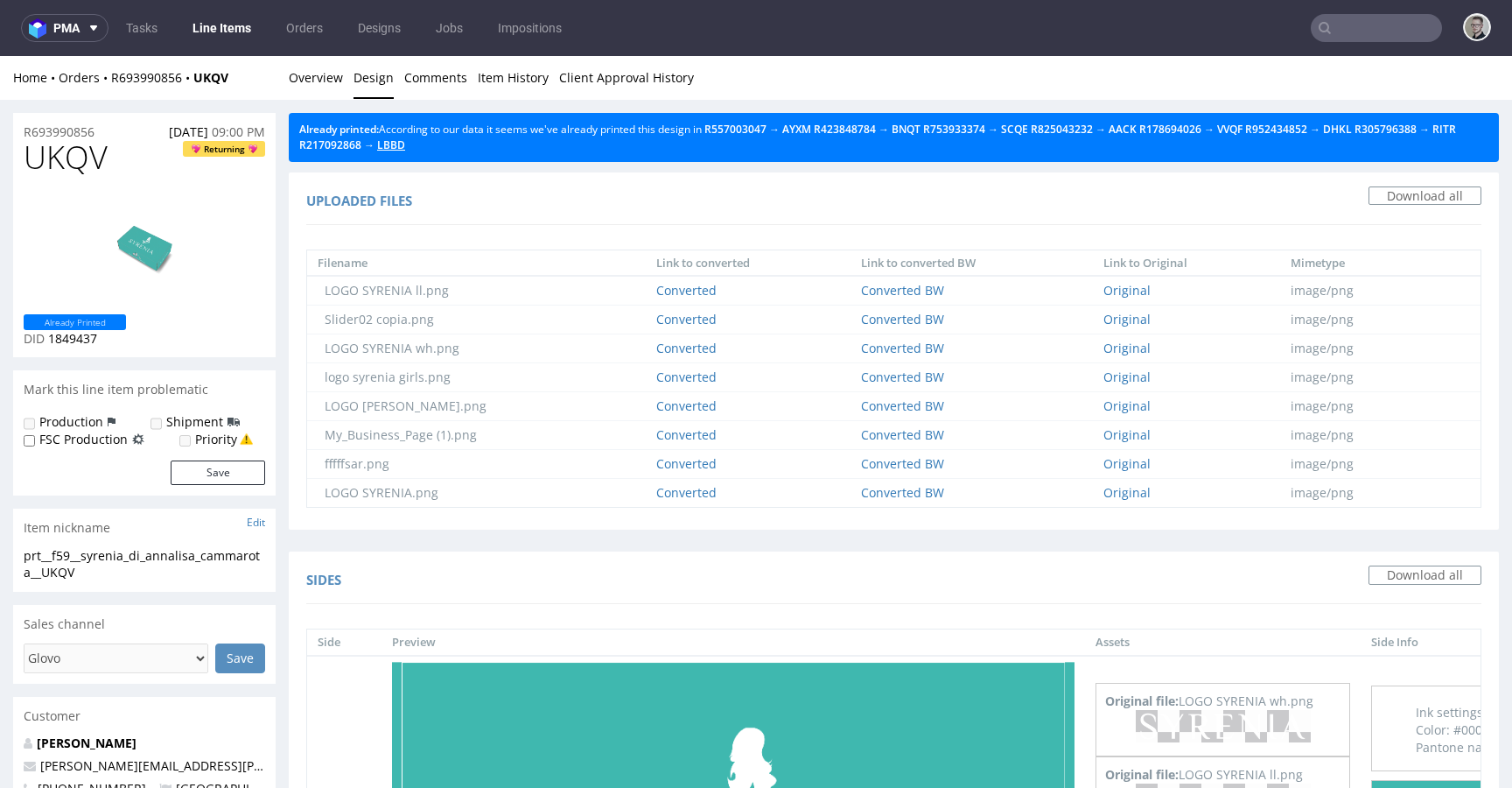
click at [405, 141] on link "LBBD" at bounding box center [391, 145] width 28 height 15
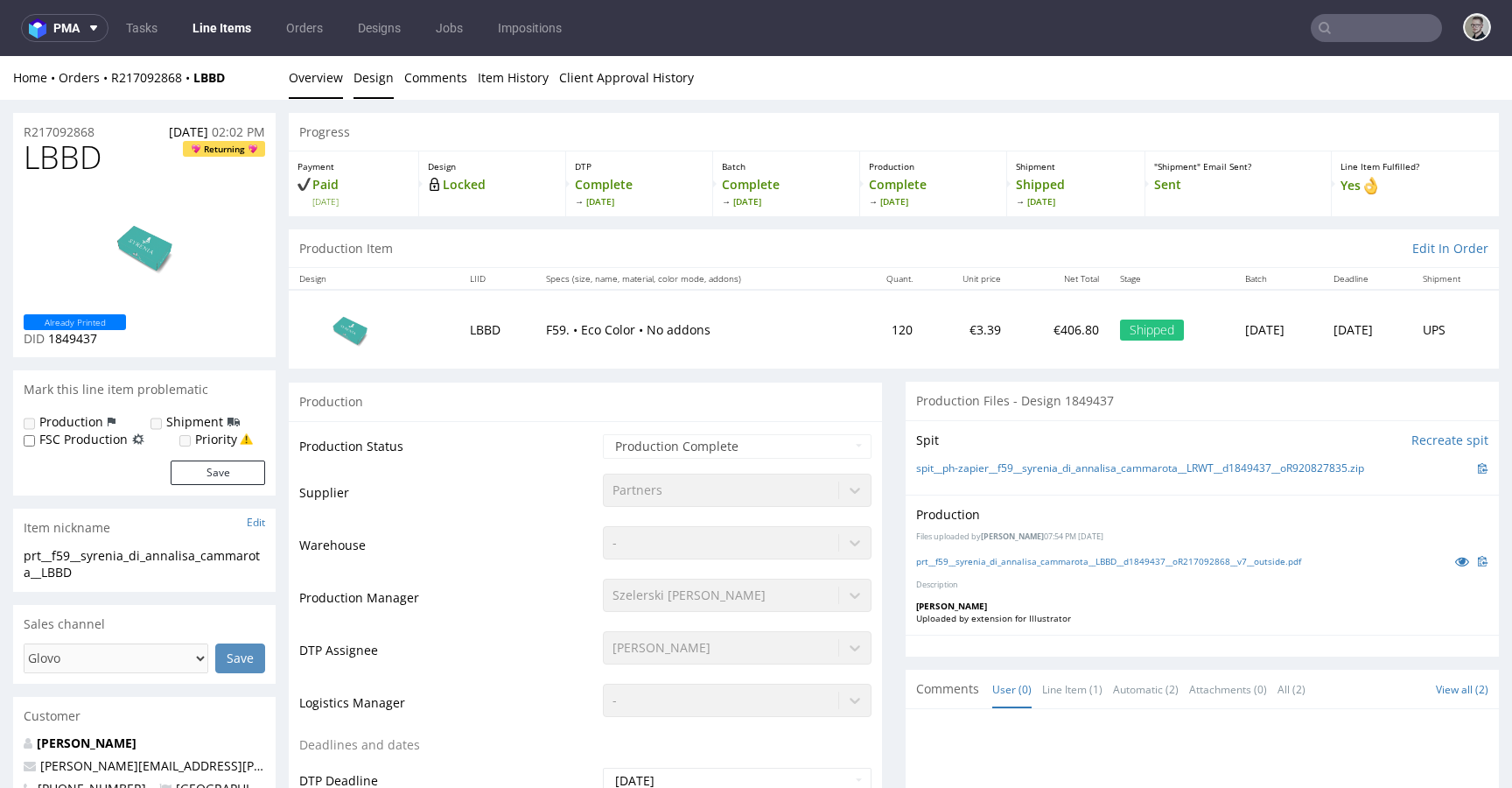
click at [370, 83] on link "Design" at bounding box center [373, 78] width 41 height 43
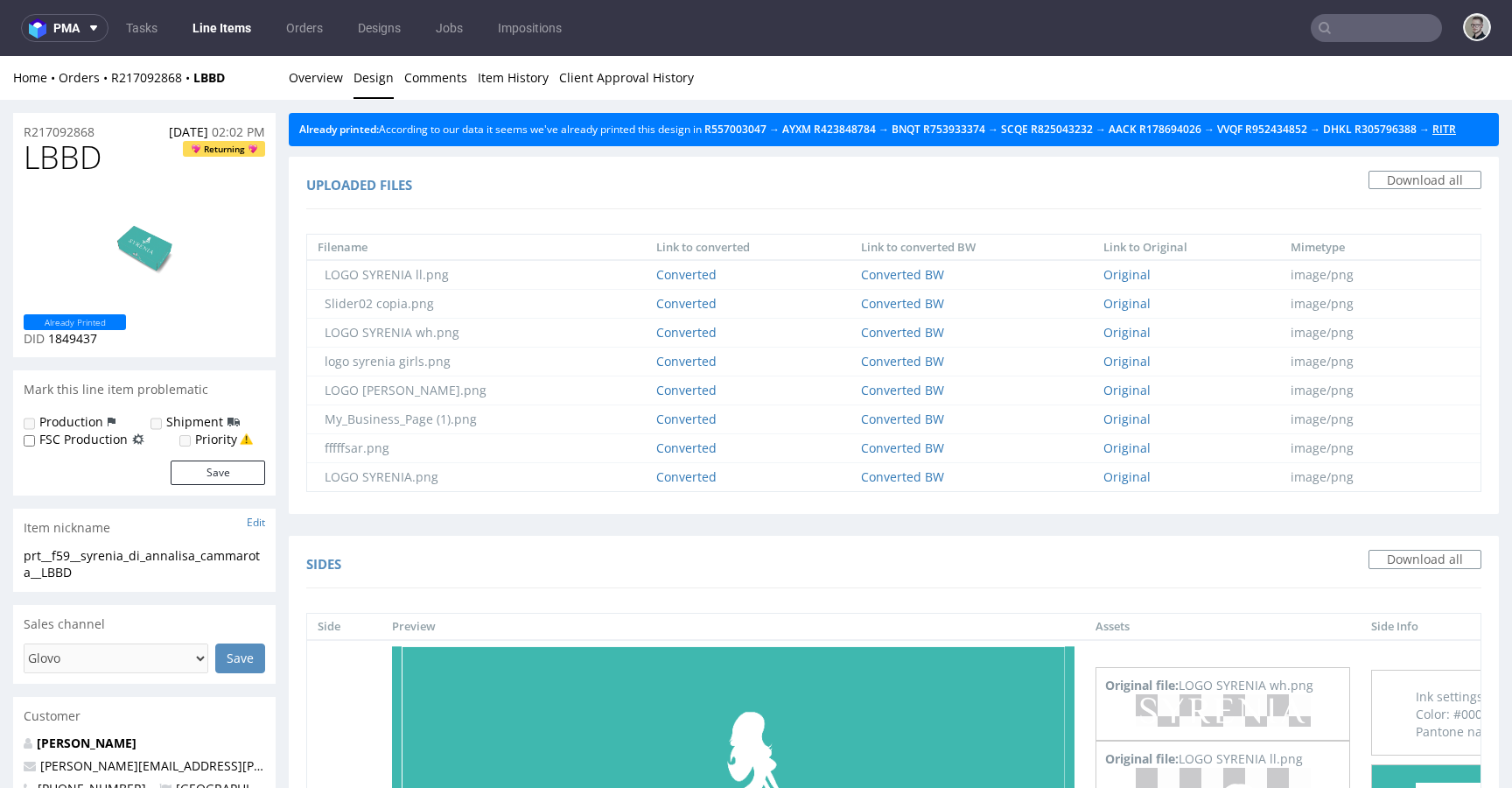
click at [1432, 137] on link "RITR" at bounding box center [1444, 128] width 23 height 15
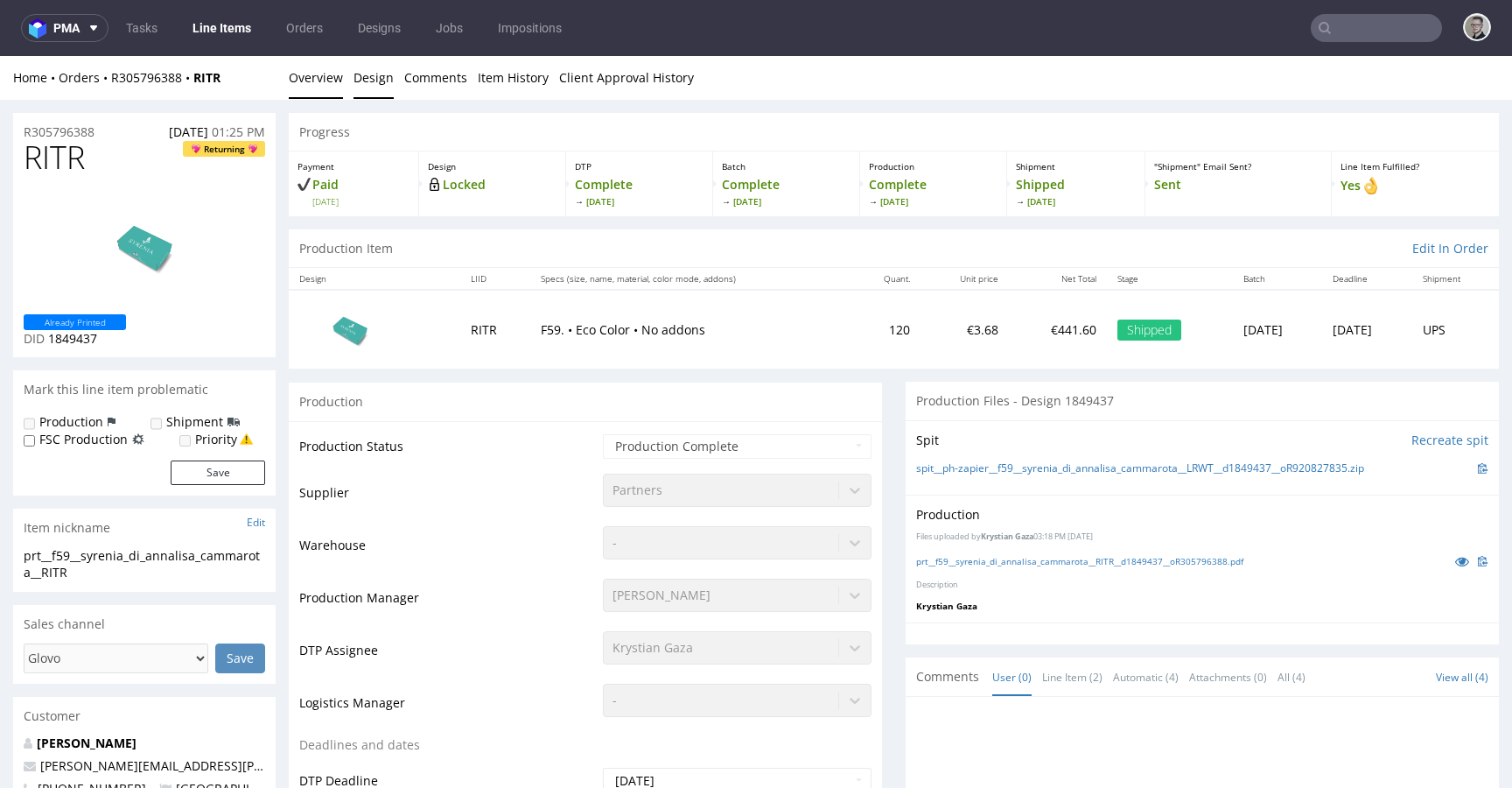
click at [384, 82] on link "Design" at bounding box center [373, 78] width 41 height 43
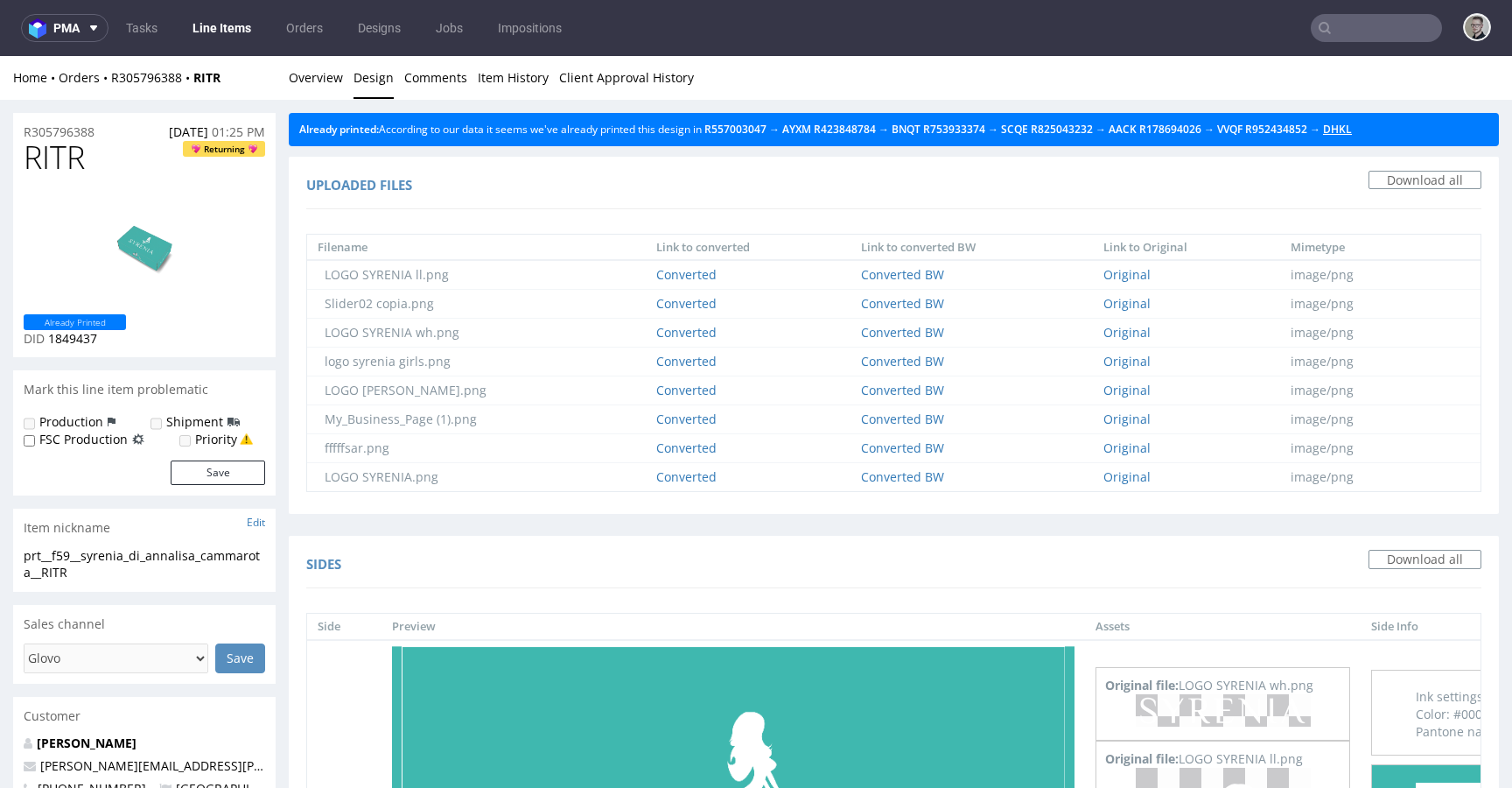
click at [1352, 122] on link "DHKL" at bounding box center [1337, 128] width 29 height 15
click at [1352, 127] on link "DHKL" at bounding box center [1337, 128] width 29 height 15
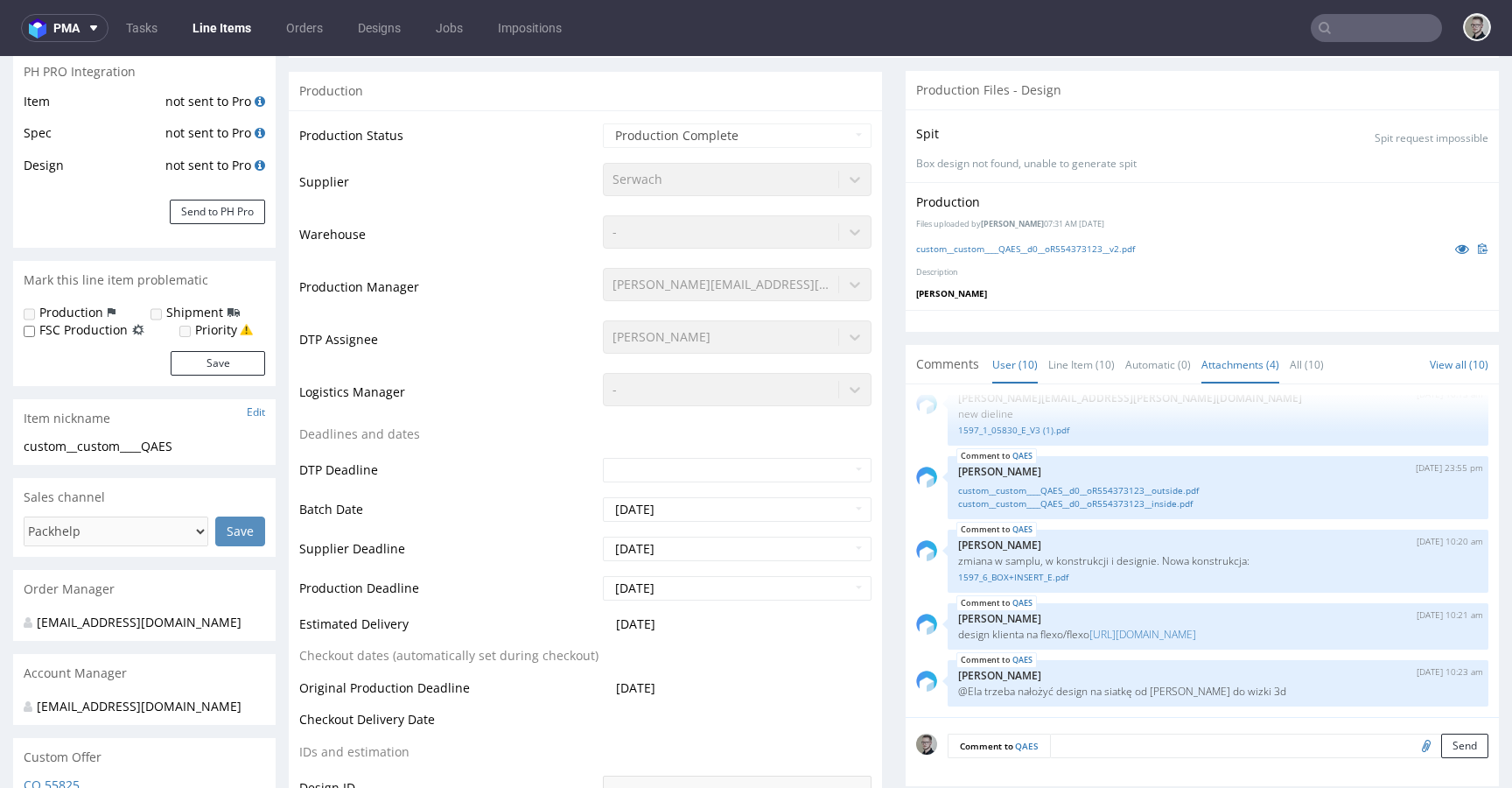
scroll to position [378, 0]
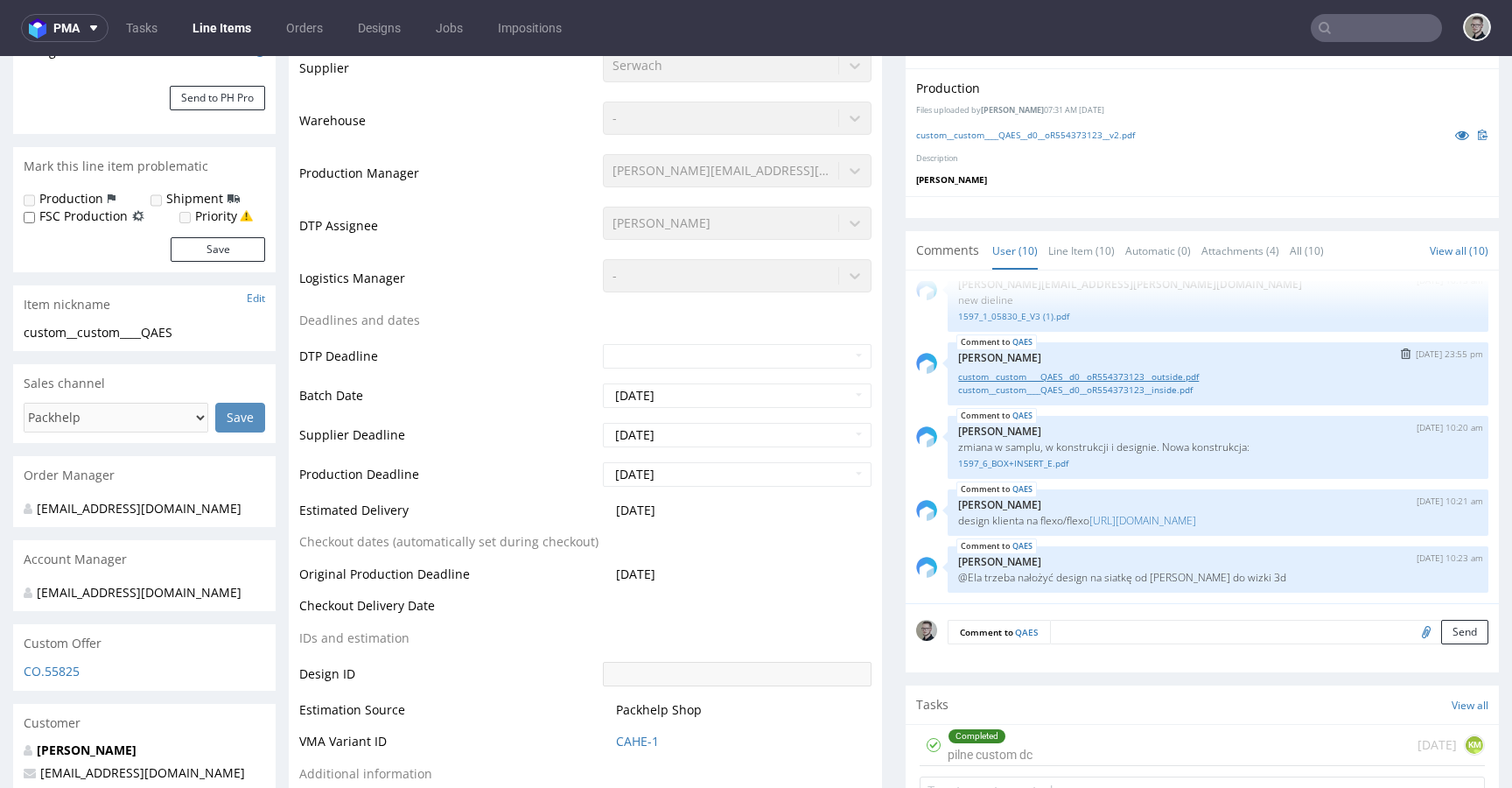
click at [1178, 371] on link "custom__custom____QAES__d0__oR554373123__outside.pdf" at bounding box center [1218, 378] width 520 height 14
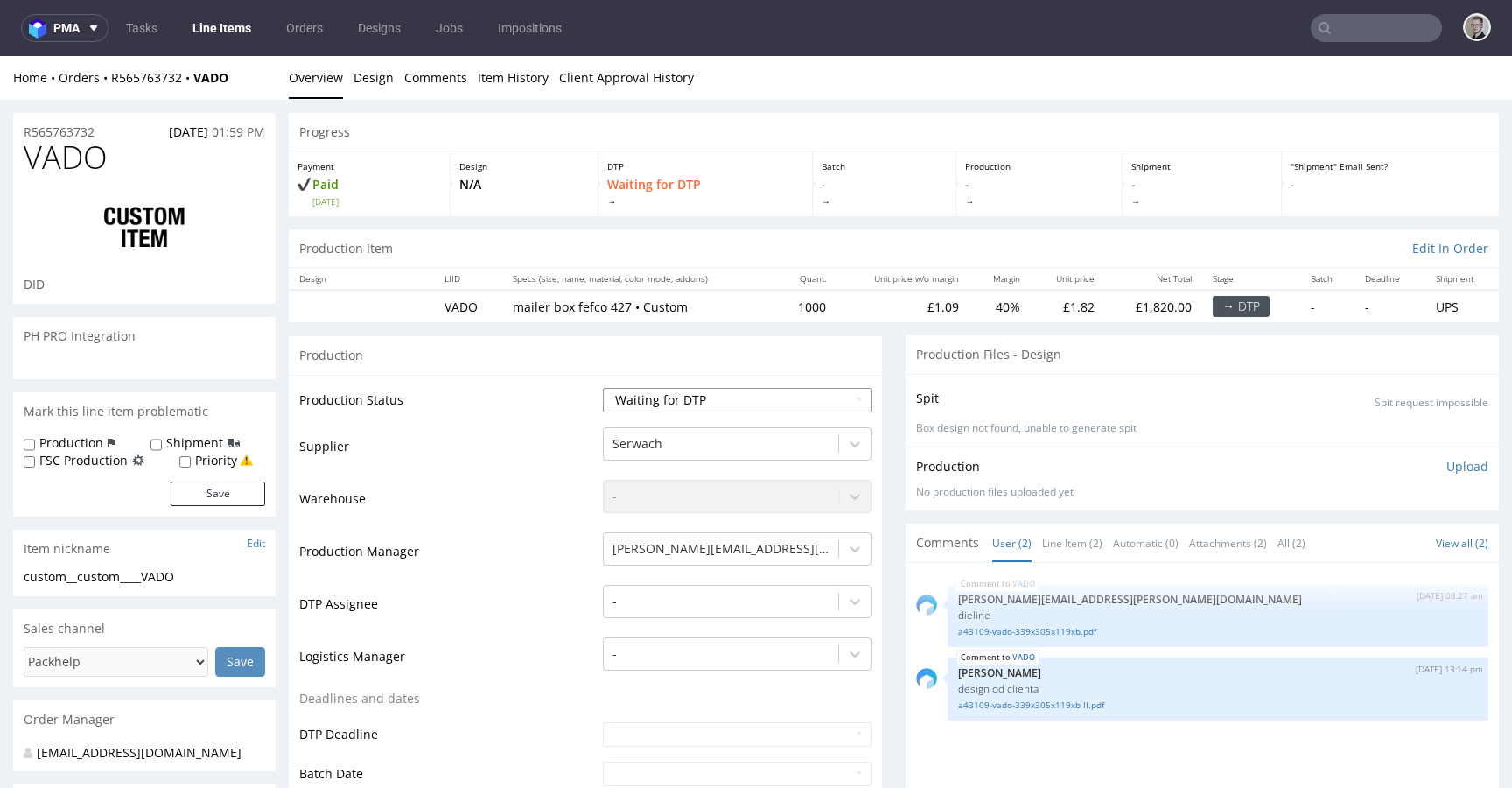
select select "in_progress"
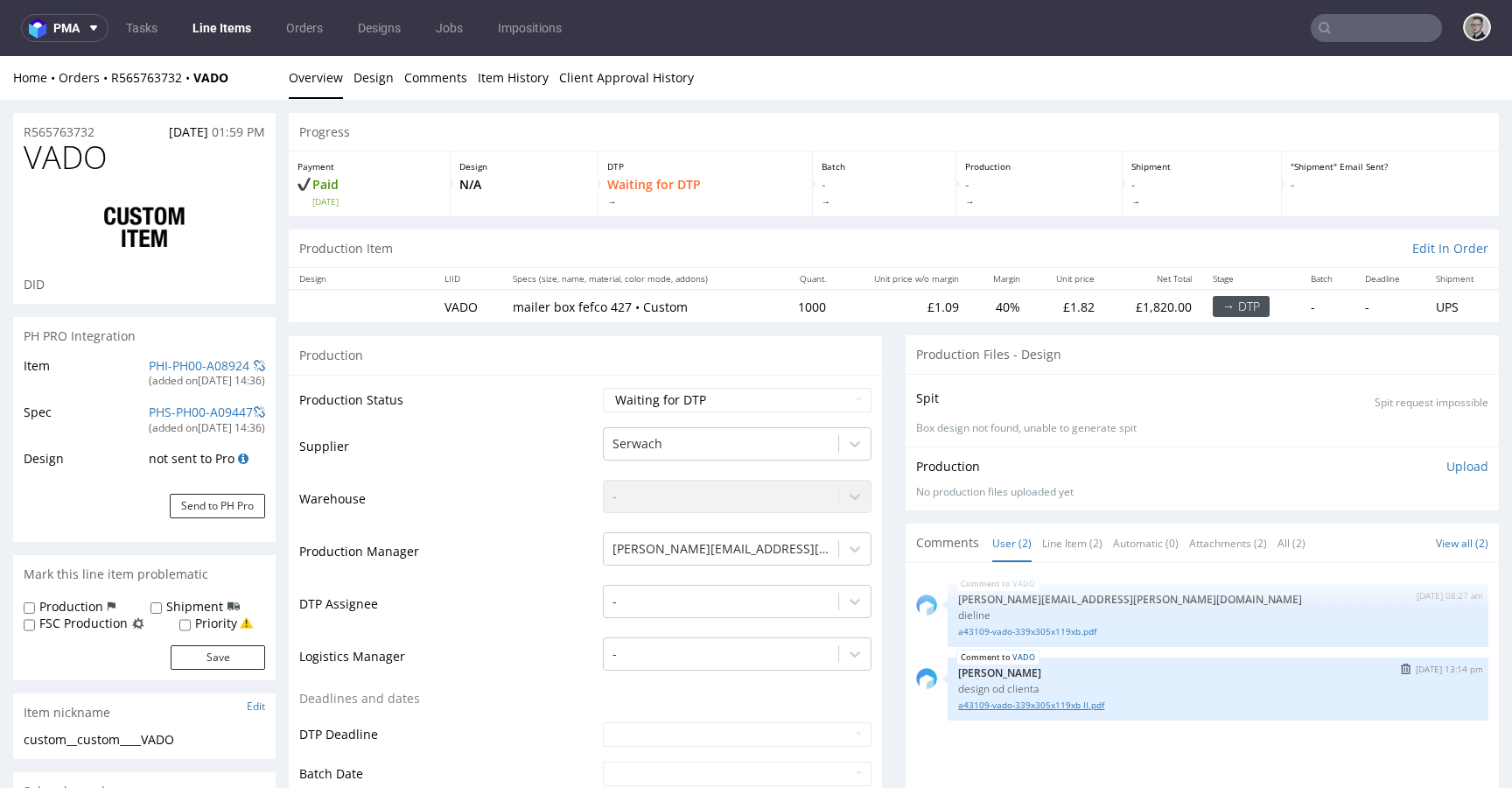
click at [1025, 703] on link "a43109-vado-339x305x119xb II.pdf" at bounding box center [1218, 706] width 520 height 14
